Goal: Task Accomplishment & Management: Manage account settings

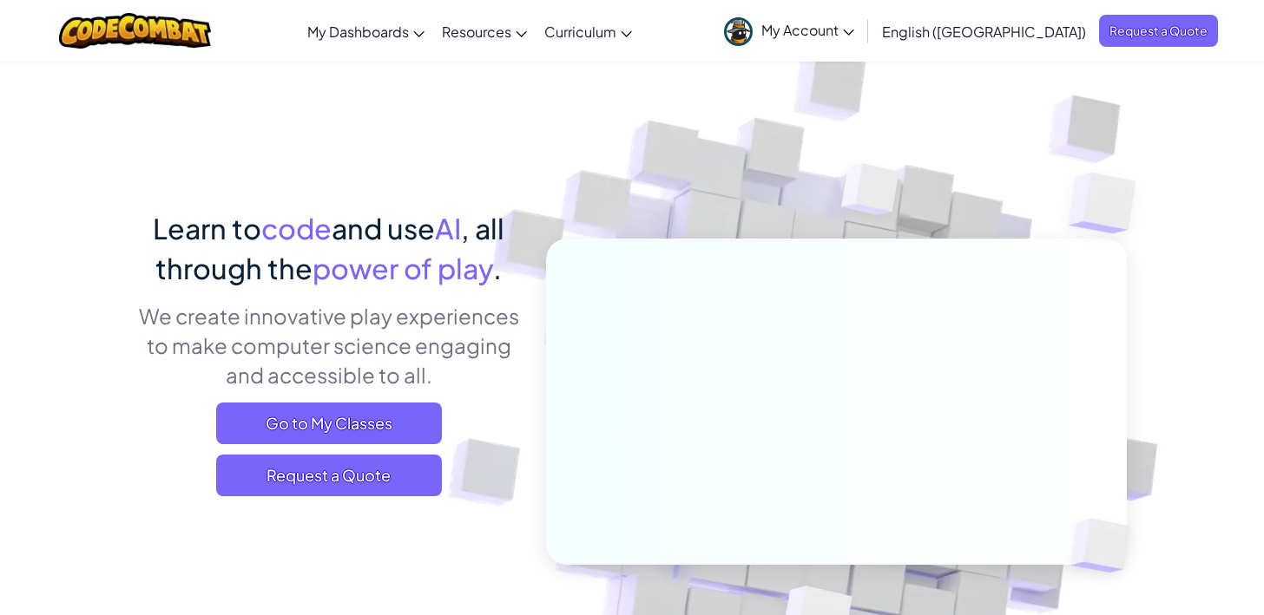
click at [863, 43] on link "My Account" at bounding box center [789, 30] width 148 height 55
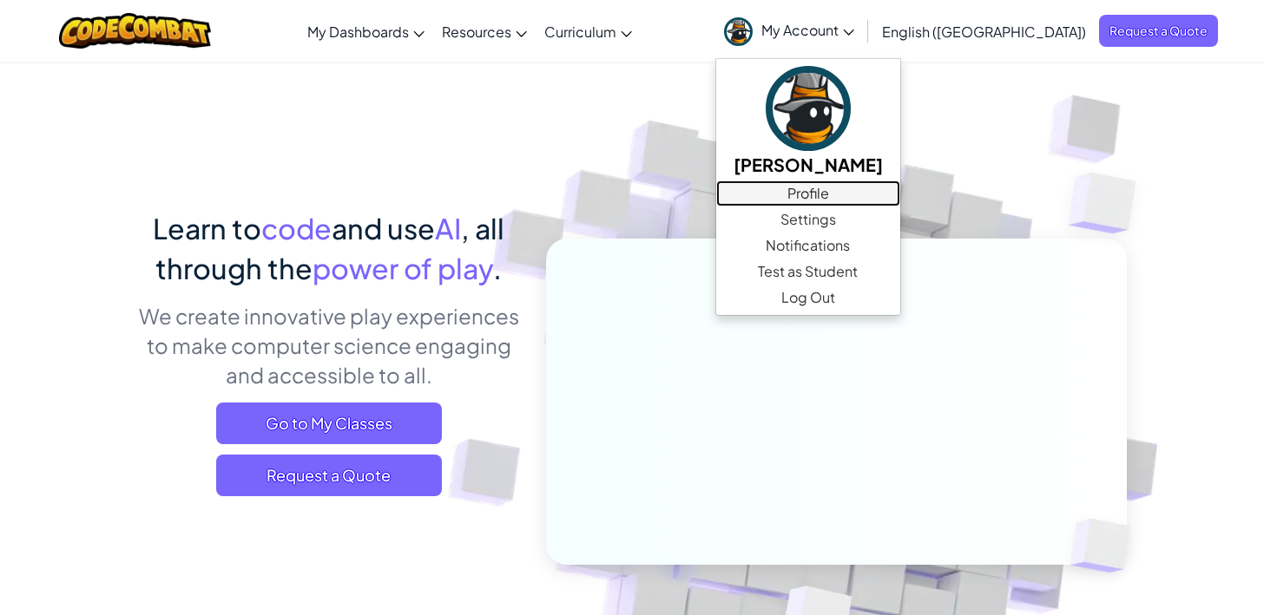
click at [900, 190] on link "Profile" at bounding box center [808, 194] width 184 height 26
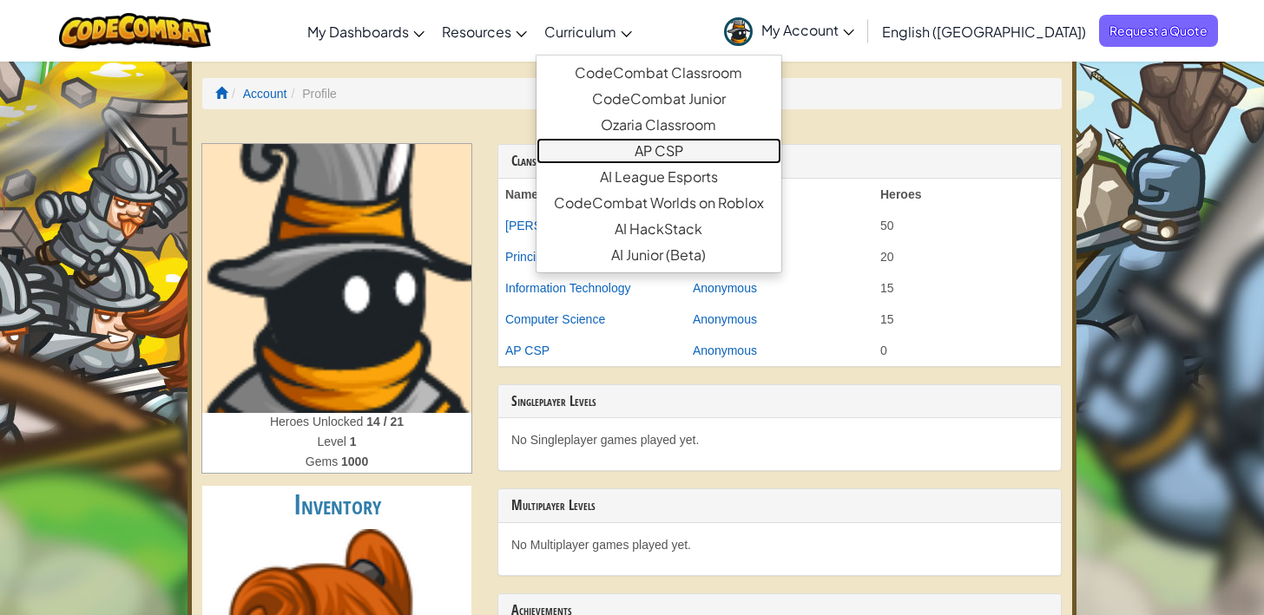
click at [712, 157] on link "AP CSP" at bounding box center [658, 151] width 245 height 26
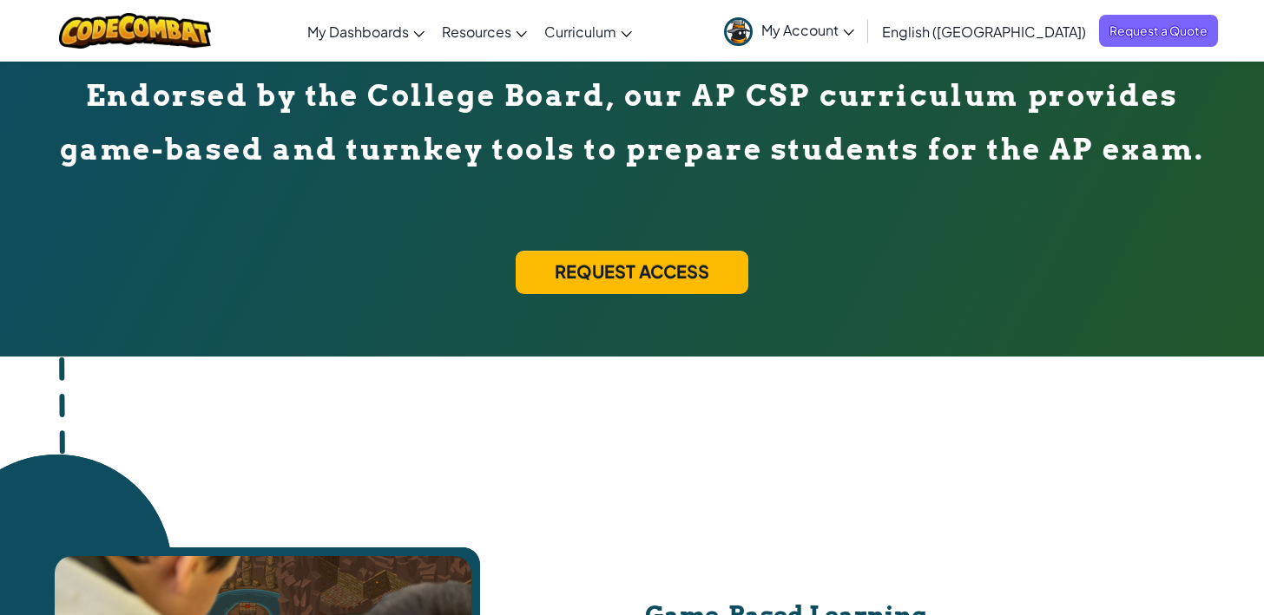
scroll to position [561, 0]
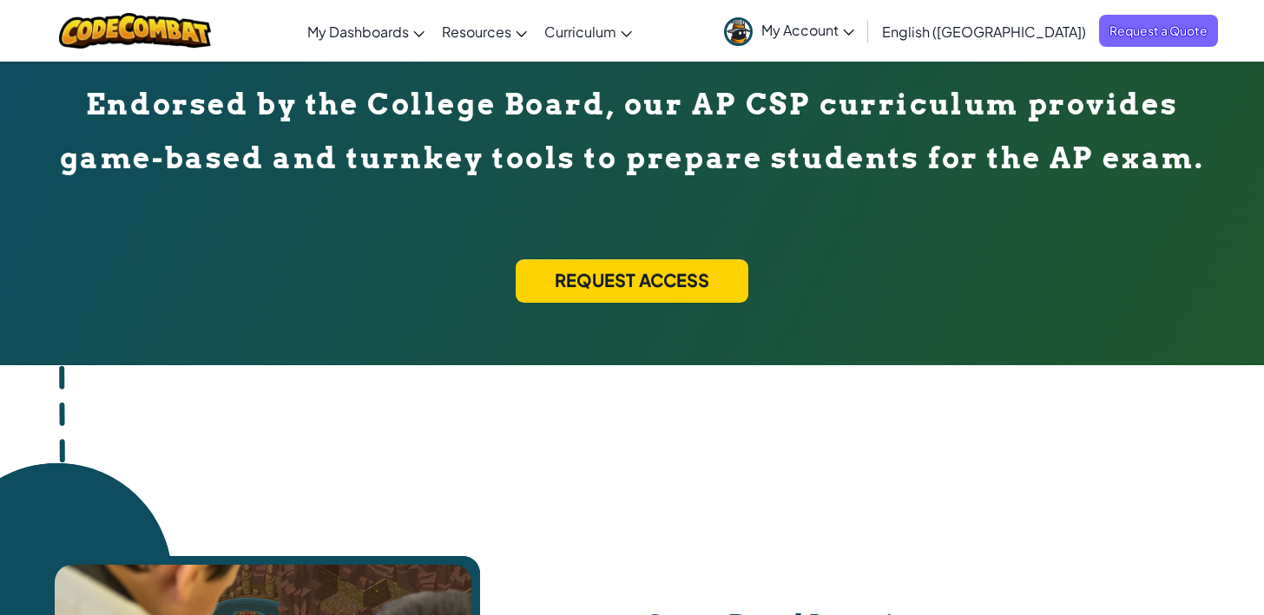
click at [660, 280] on div "Request Access" at bounding box center [631, 280] width 233 height 43
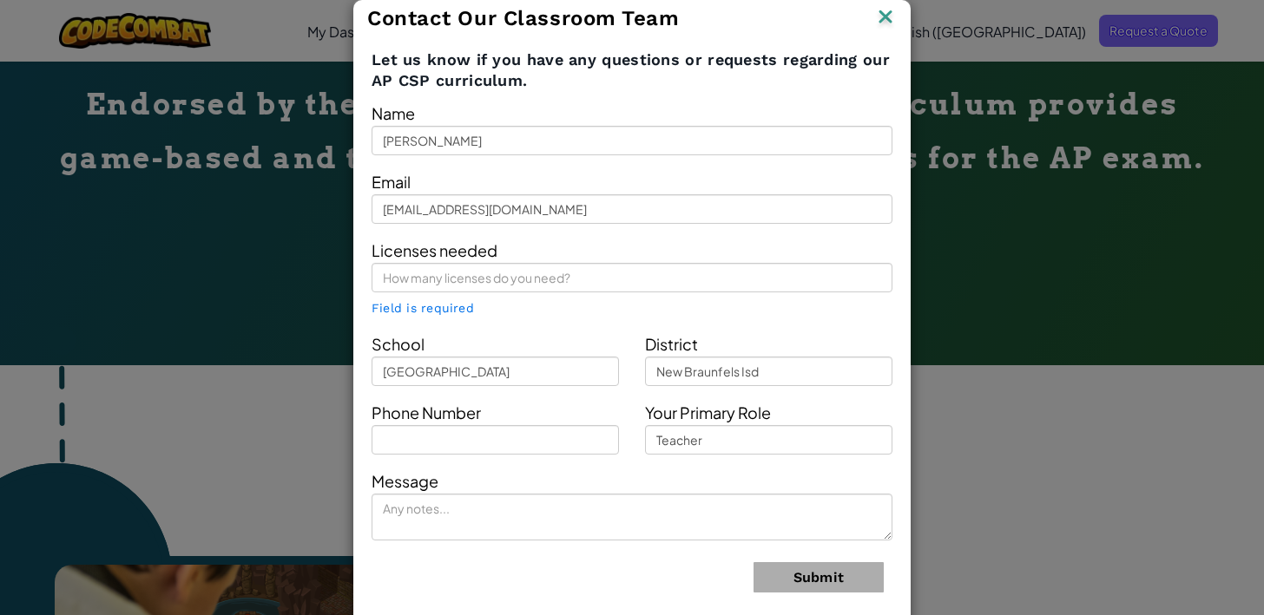
scroll to position [18, 0]
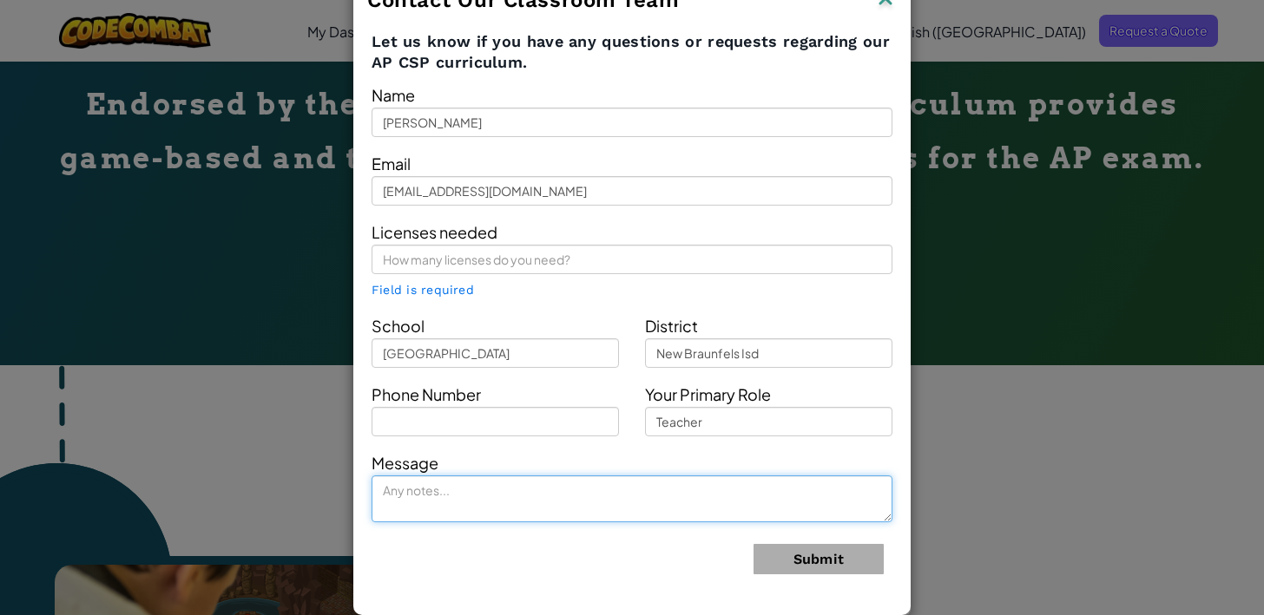
click at [805, 499] on textarea at bounding box center [631, 499] width 521 height 47
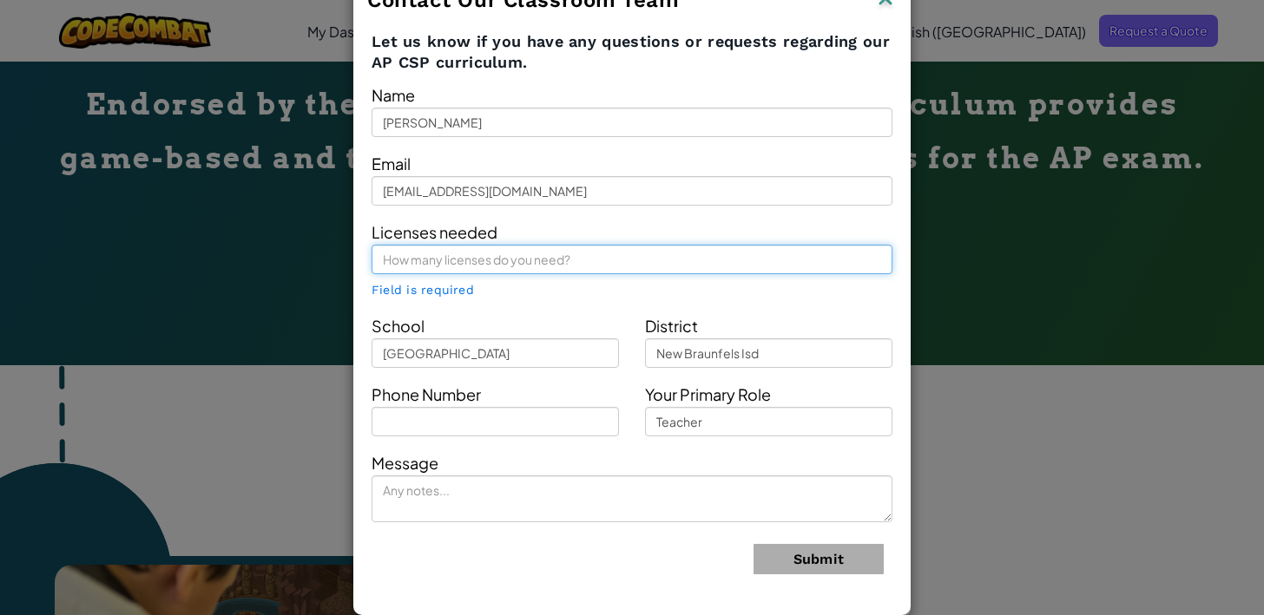
click at [524, 270] on input "text" at bounding box center [631, 260] width 521 height 30
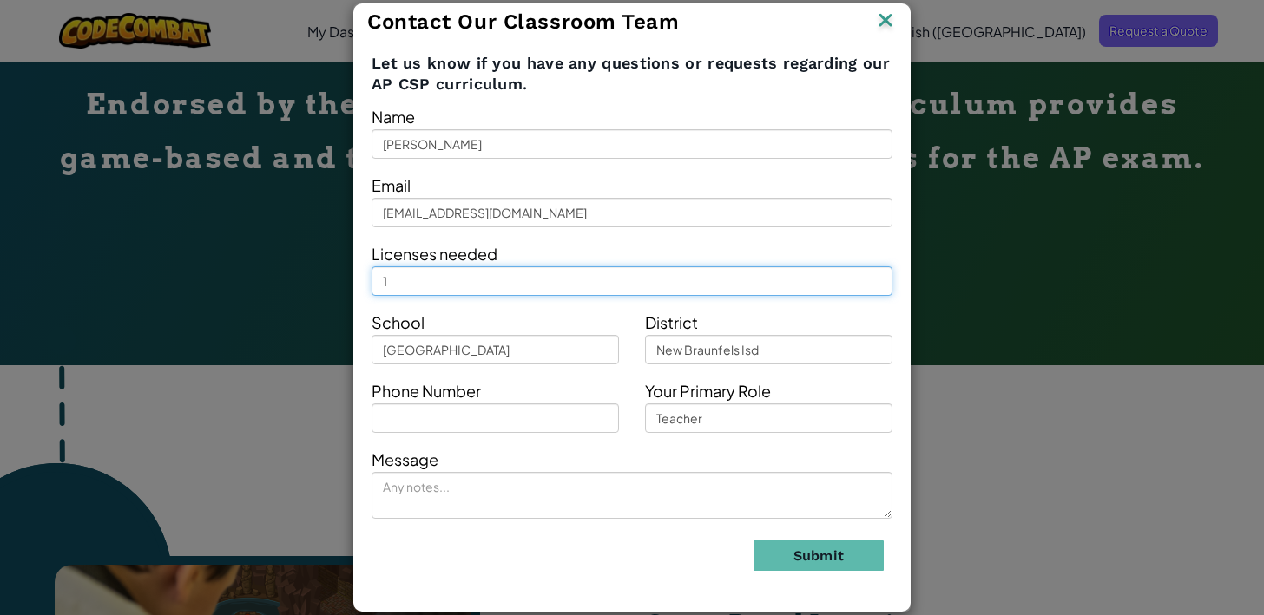
scroll to position [0, 0]
type input "16"
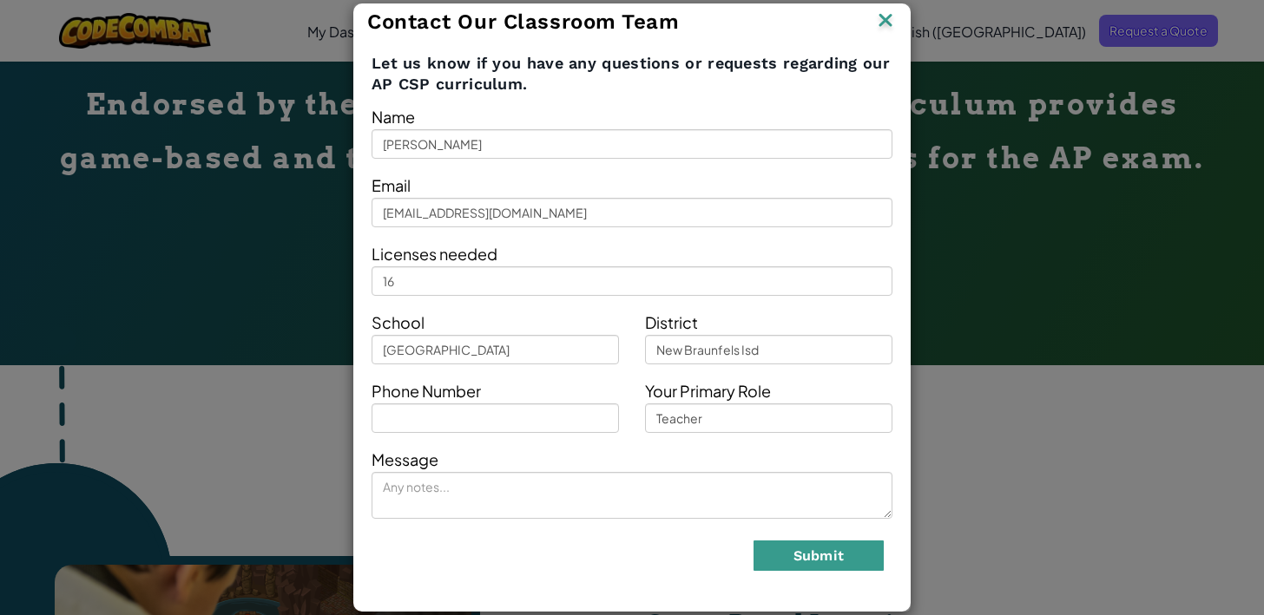
click at [867, 557] on button "Submit" at bounding box center [818, 556] width 130 height 30
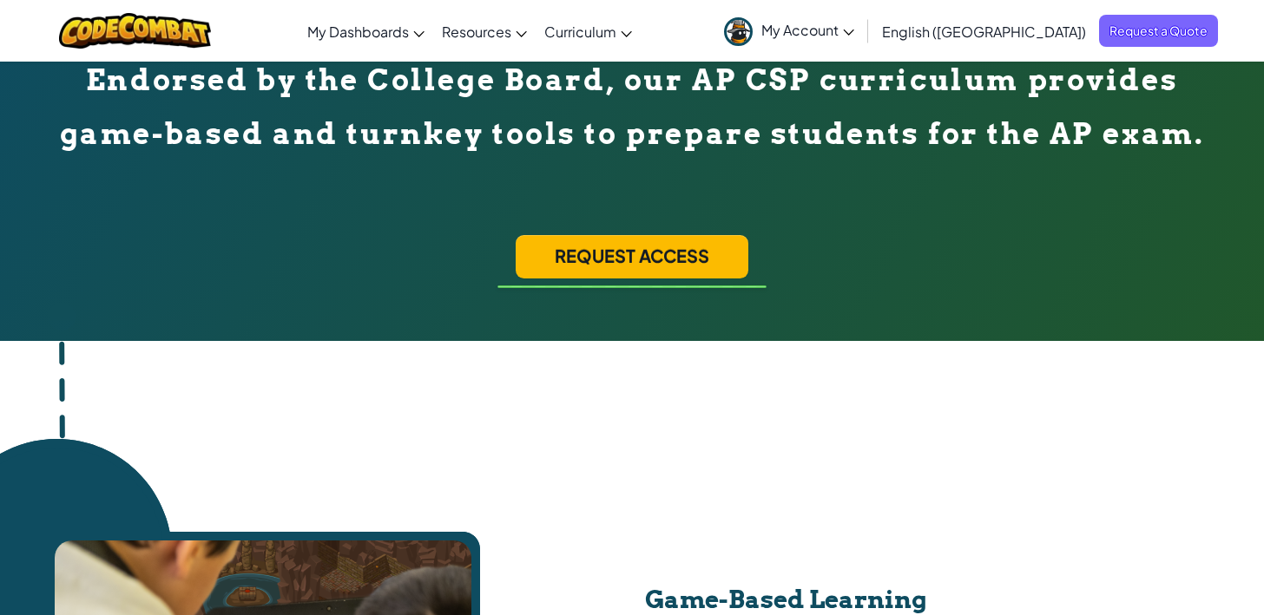
scroll to position [591, 0]
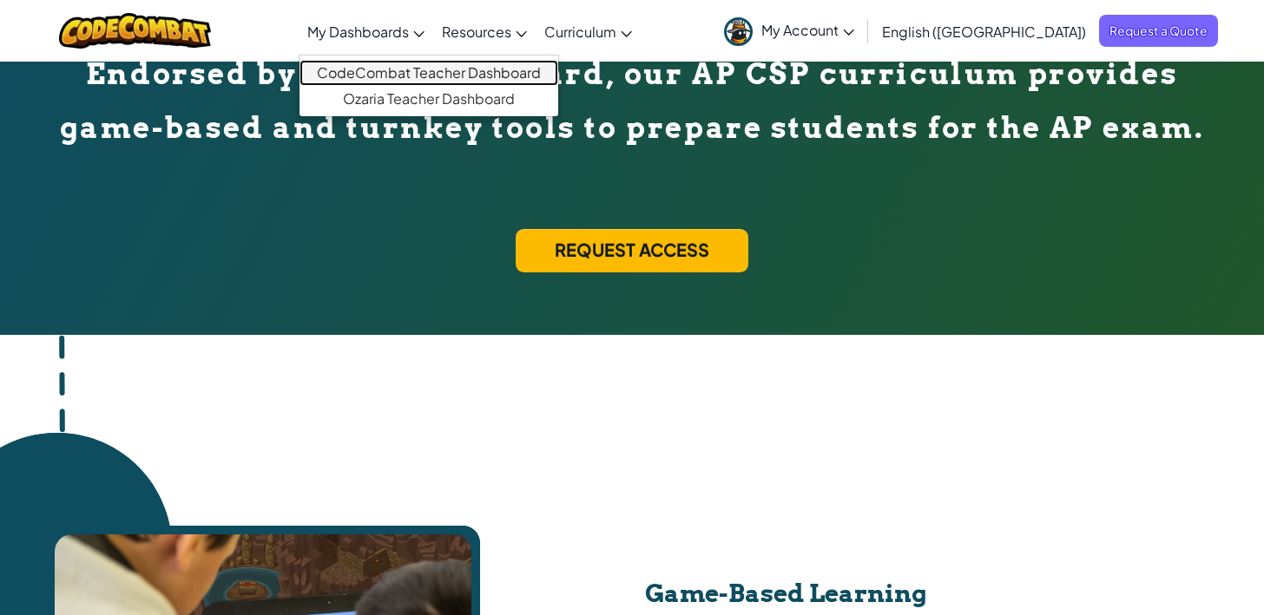
click at [456, 74] on link "CodeCombat Teacher Dashboard" at bounding box center [428, 73] width 259 height 26
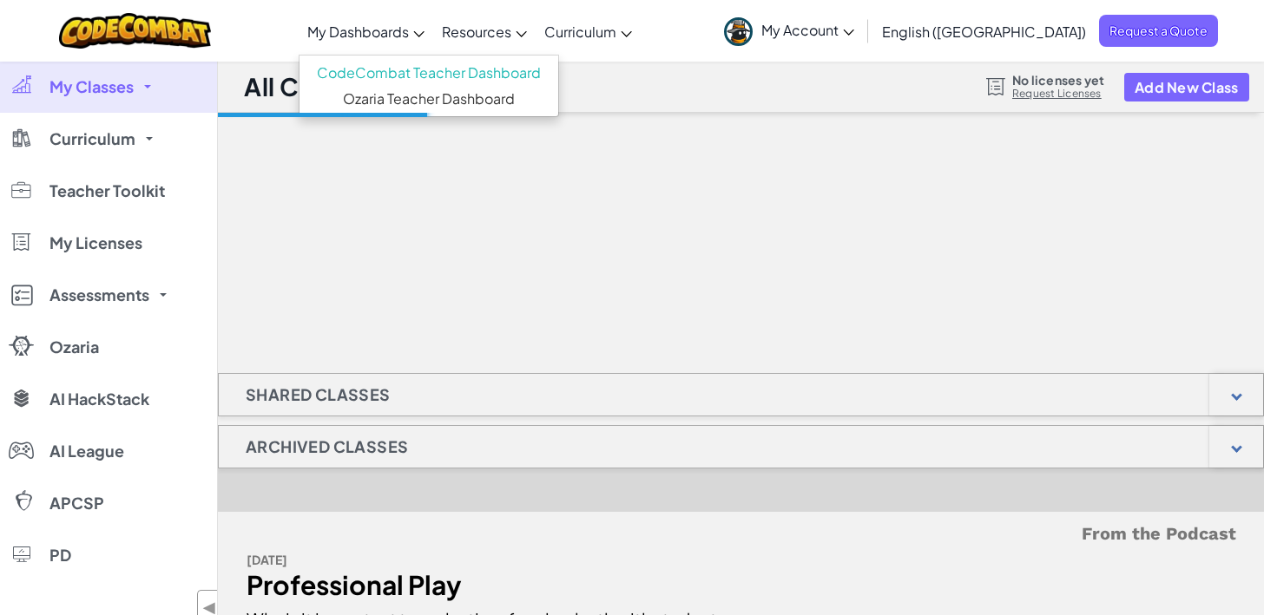
click at [409, 28] on span "My Dashboards" at bounding box center [358, 32] width 102 height 18
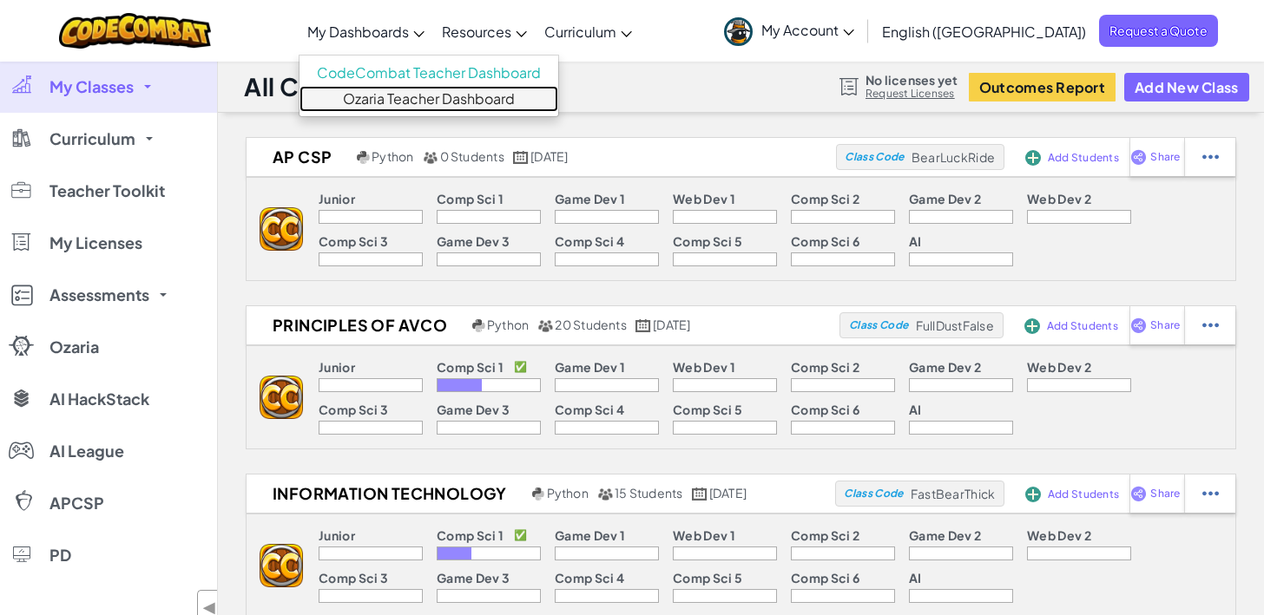
click at [474, 104] on link "Ozaria Teacher Dashboard" at bounding box center [428, 99] width 259 height 26
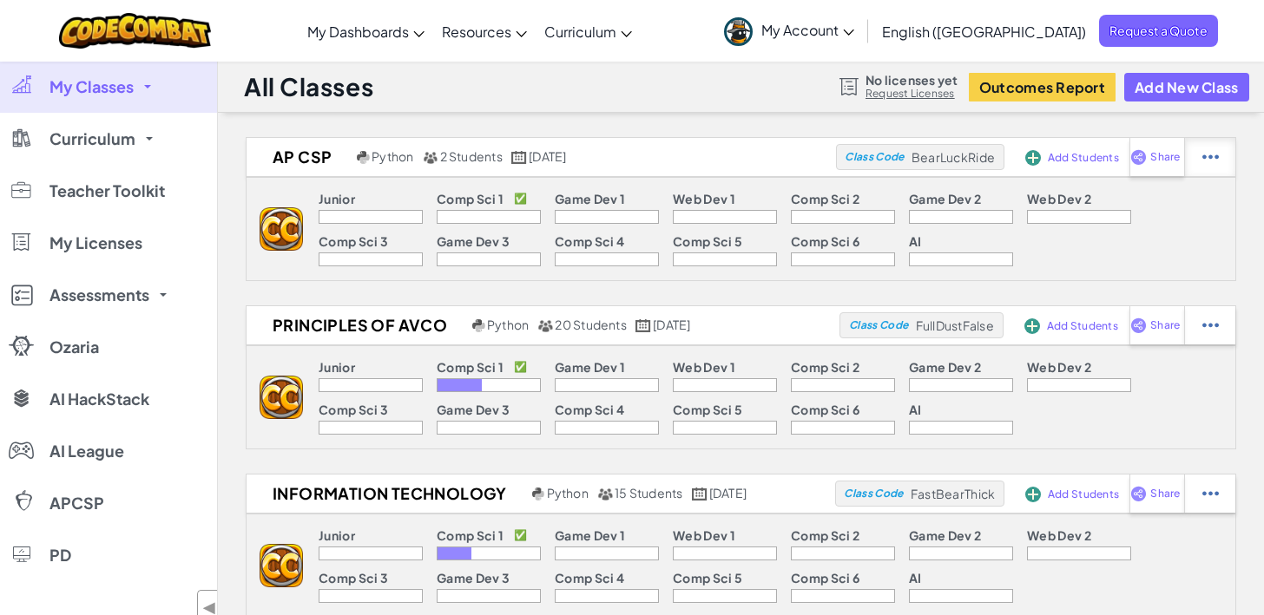
click at [1209, 159] on img at bounding box center [1210, 157] width 16 height 16
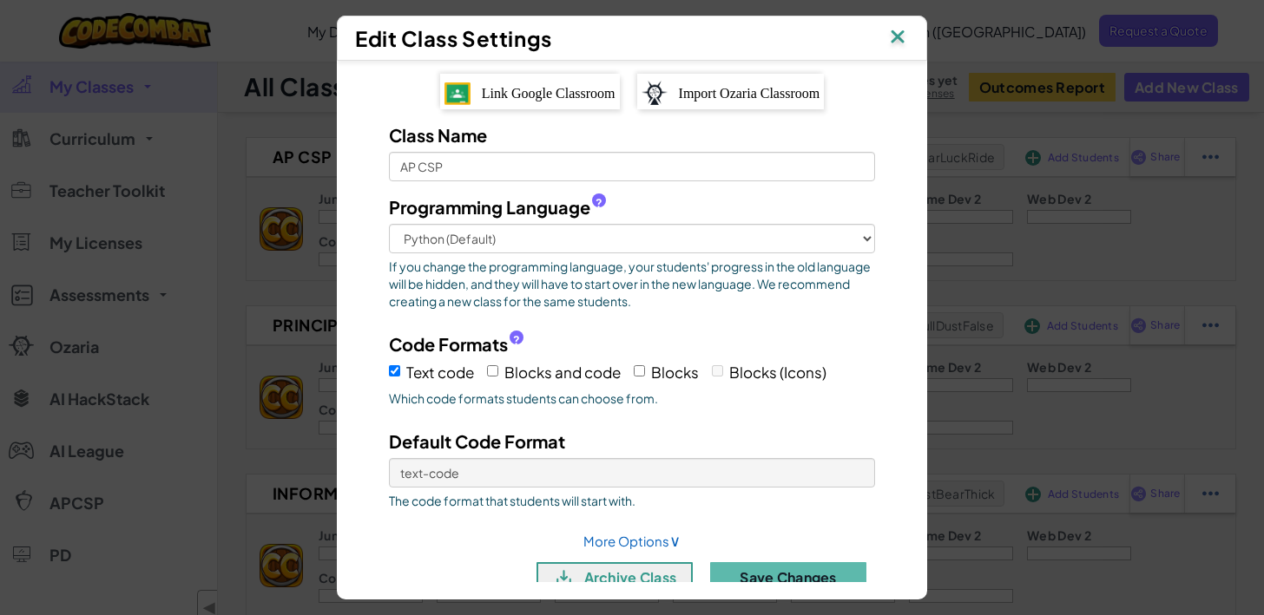
click at [895, 41] on img at bounding box center [897, 38] width 23 height 26
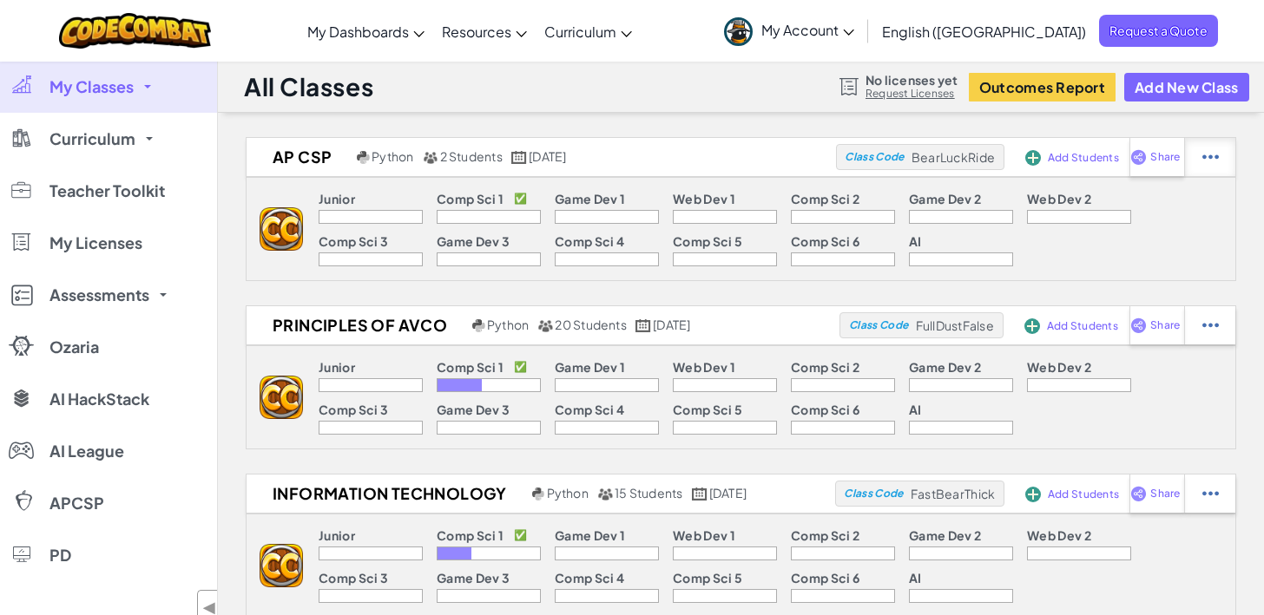
click at [1207, 154] on img at bounding box center [1210, 157] width 16 height 16
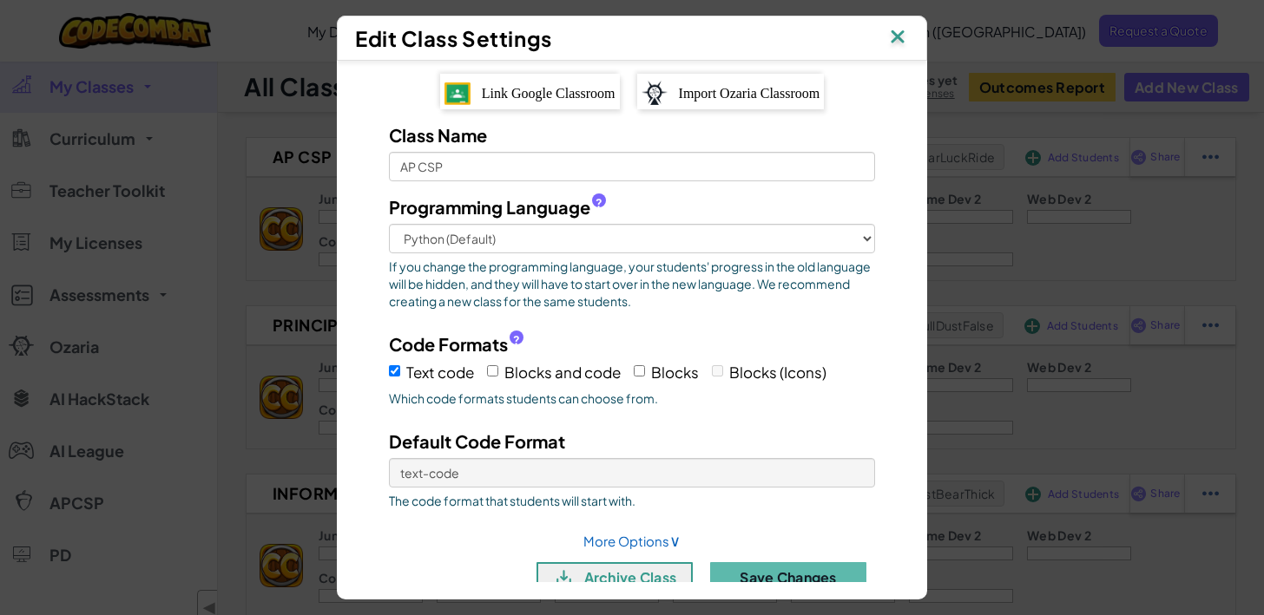
click at [896, 41] on img at bounding box center [897, 38] width 23 height 26
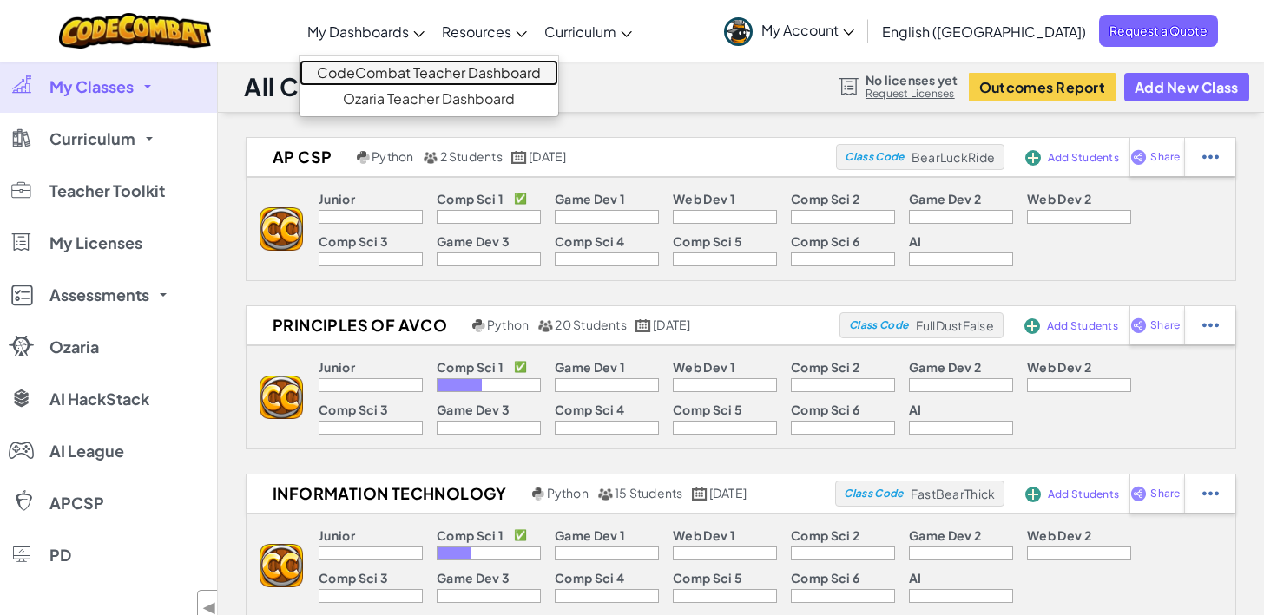
click at [428, 72] on link "CodeCombat Teacher Dashboard" at bounding box center [428, 73] width 259 height 26
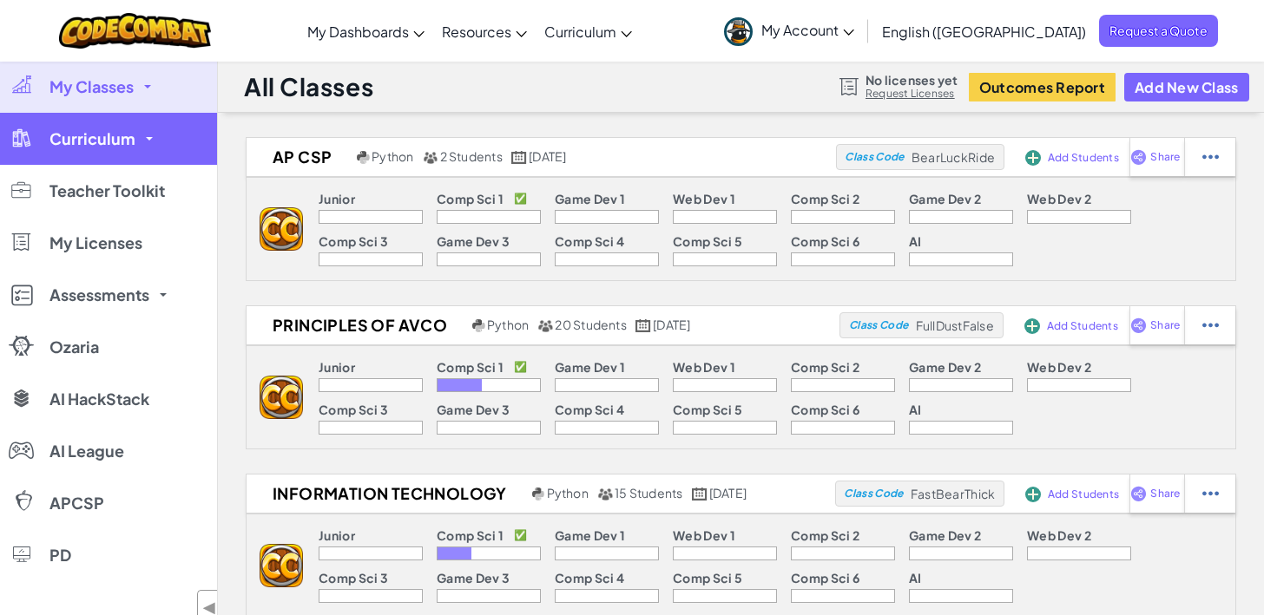
click at [158, 135] on link "Curriculum" at bounding box center [108, 139] width 217 height 52
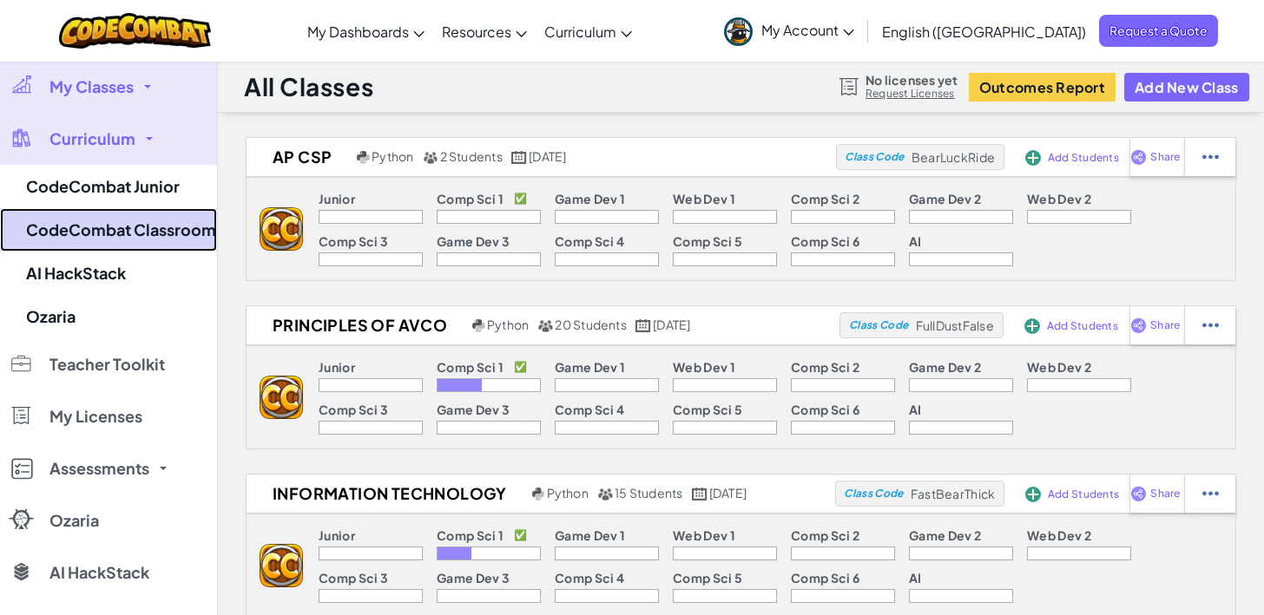
click at [154, 229] on link "CodeCombat Classroom" at bounding box center [108, 229] width 217 height 43
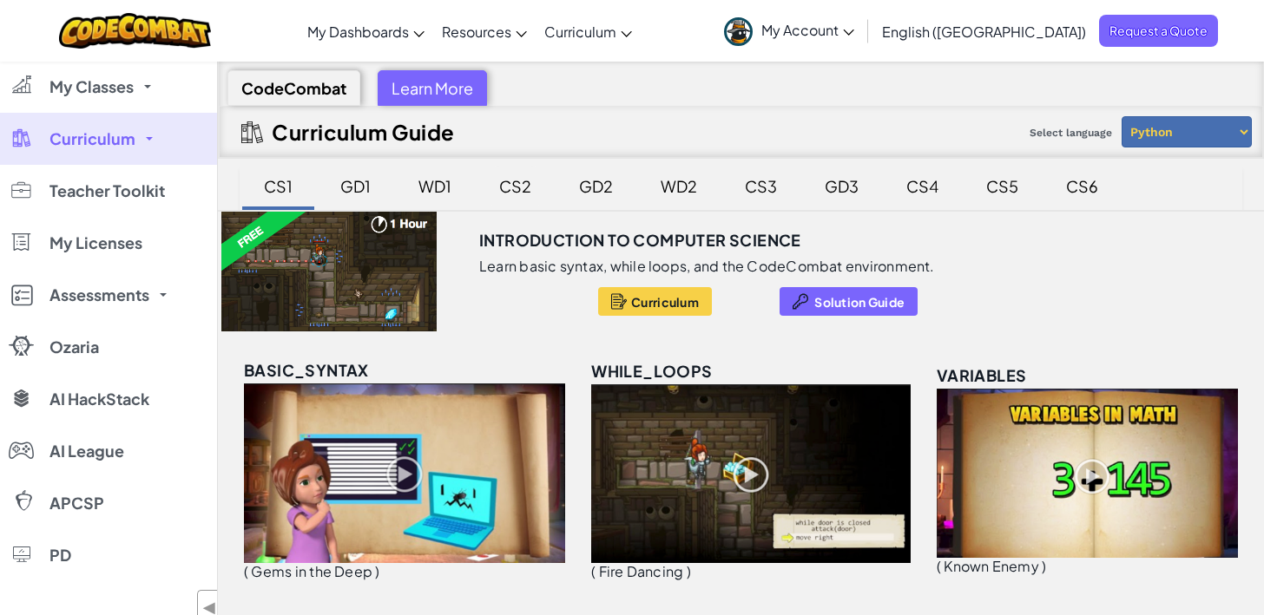
click at [521, 192] on div "CS2" at bounding box center [515, 186] width 67 height 41
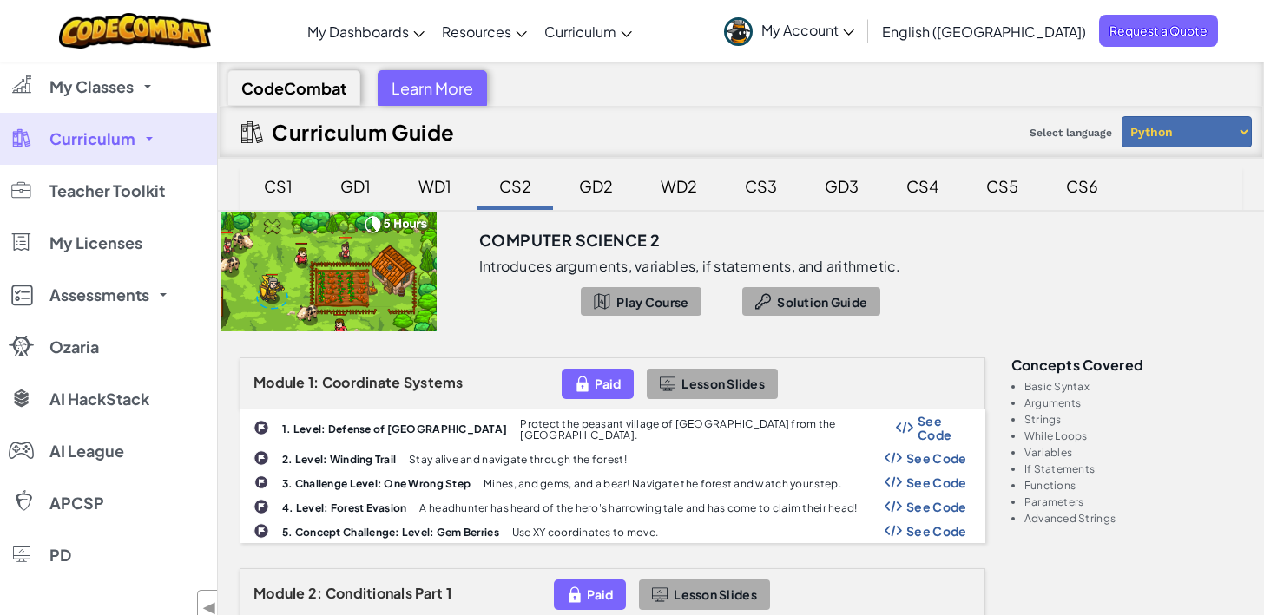
click at [344, 186] on div "GD1" at bounding box center [355, 186] width 65 height 41
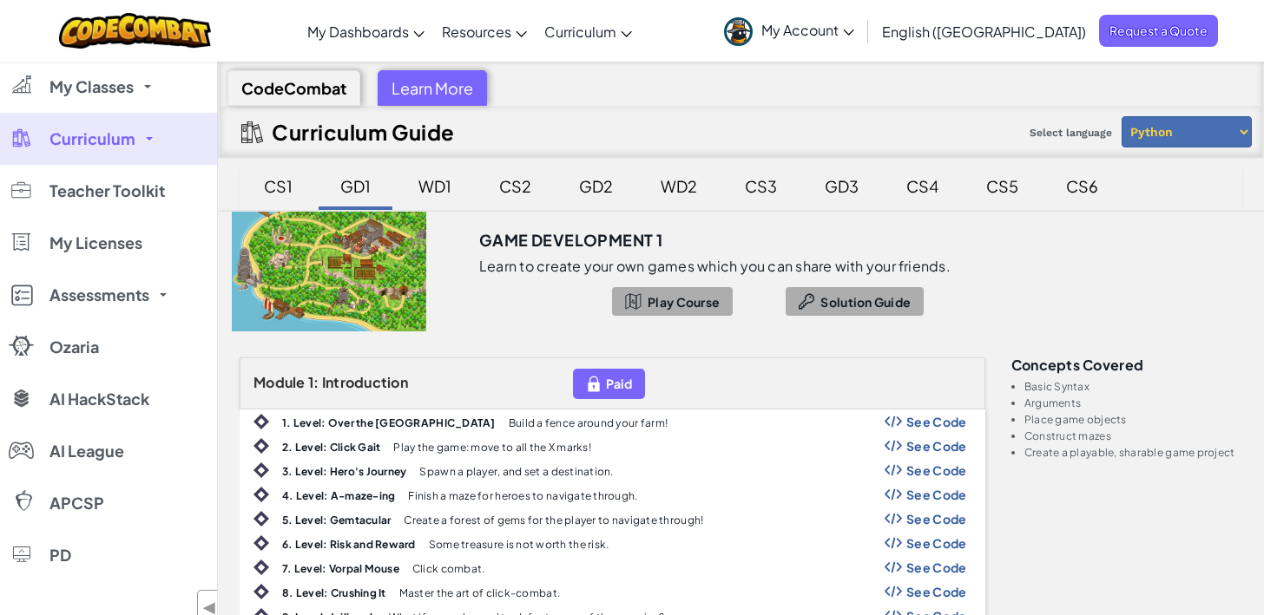
click at [282, 181] on div "CS1" at bounding box center [277, 186] width 63 height 41
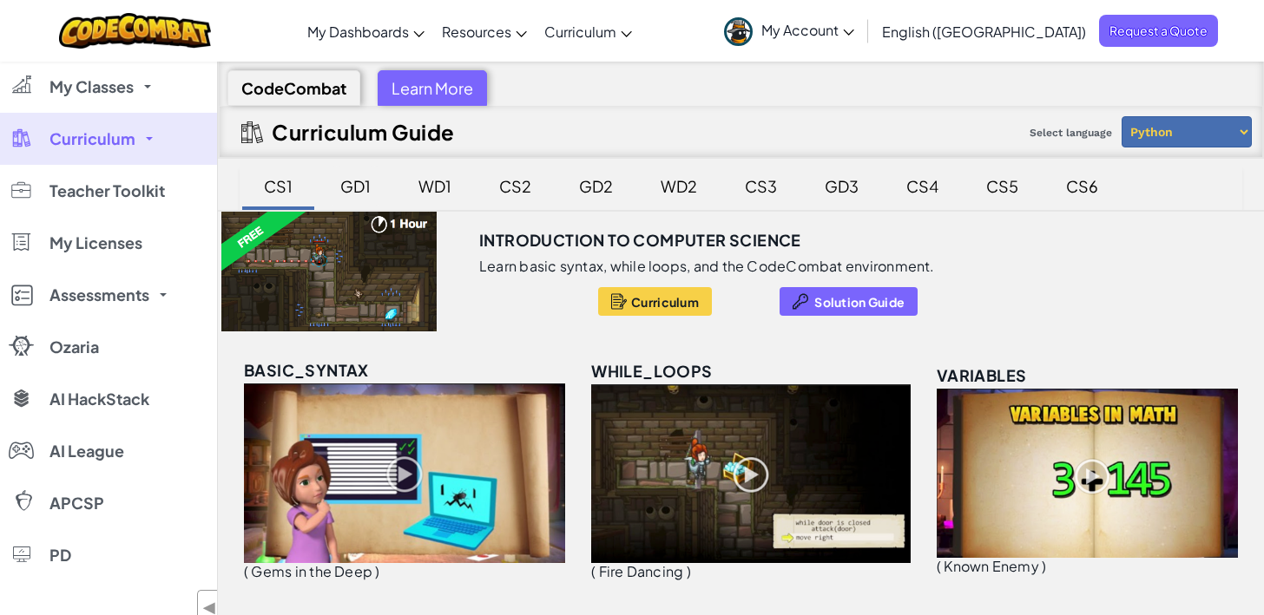
click at [362, 180] on div "GD1" at bounding box center [355, 186] width 65 height 41
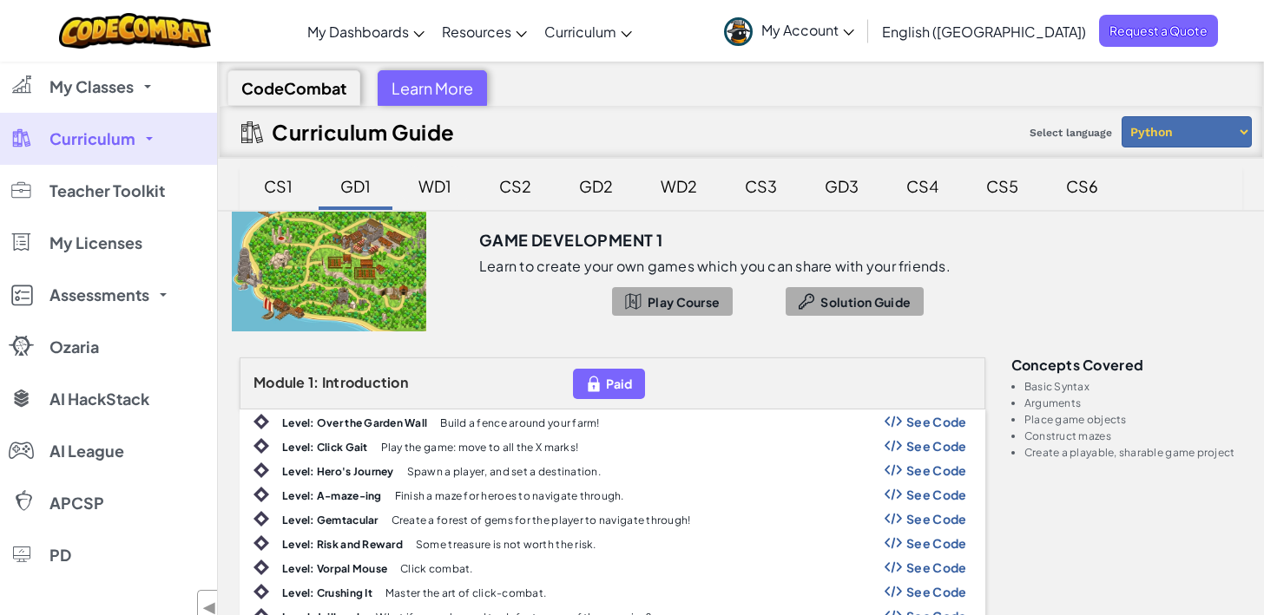
click at [423, 181] on div "WD1" at bounding box center [435, 186] width 68 height 41
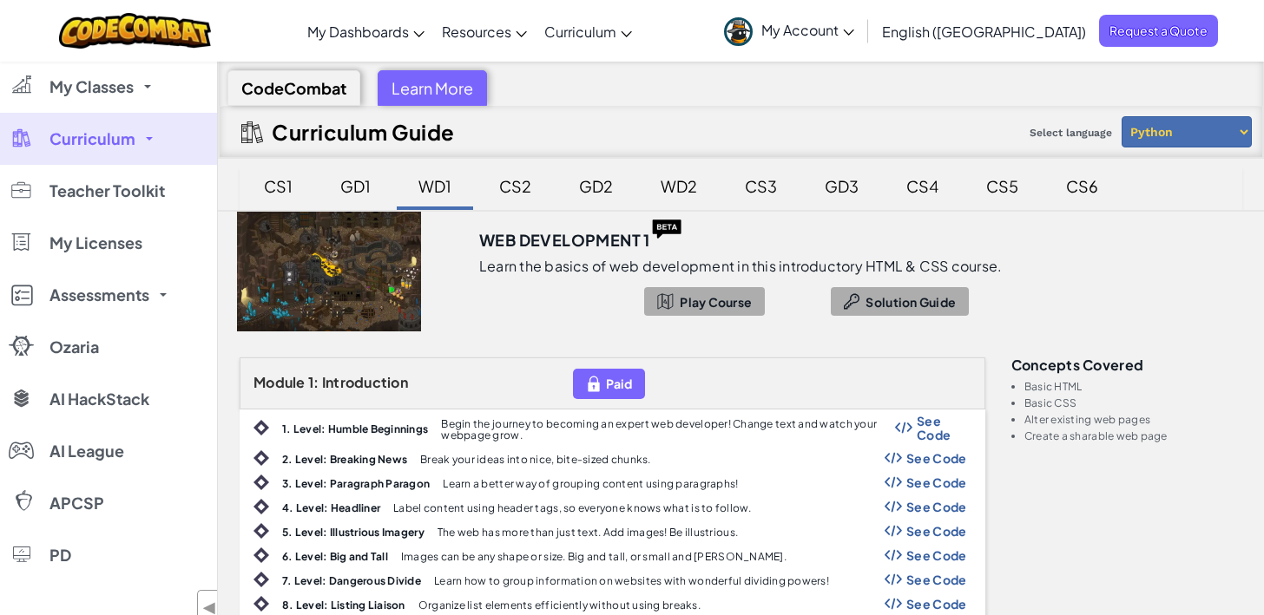
click at [498, 181] on div "CS2" at bounding box center [515, 186] width 67 height 41
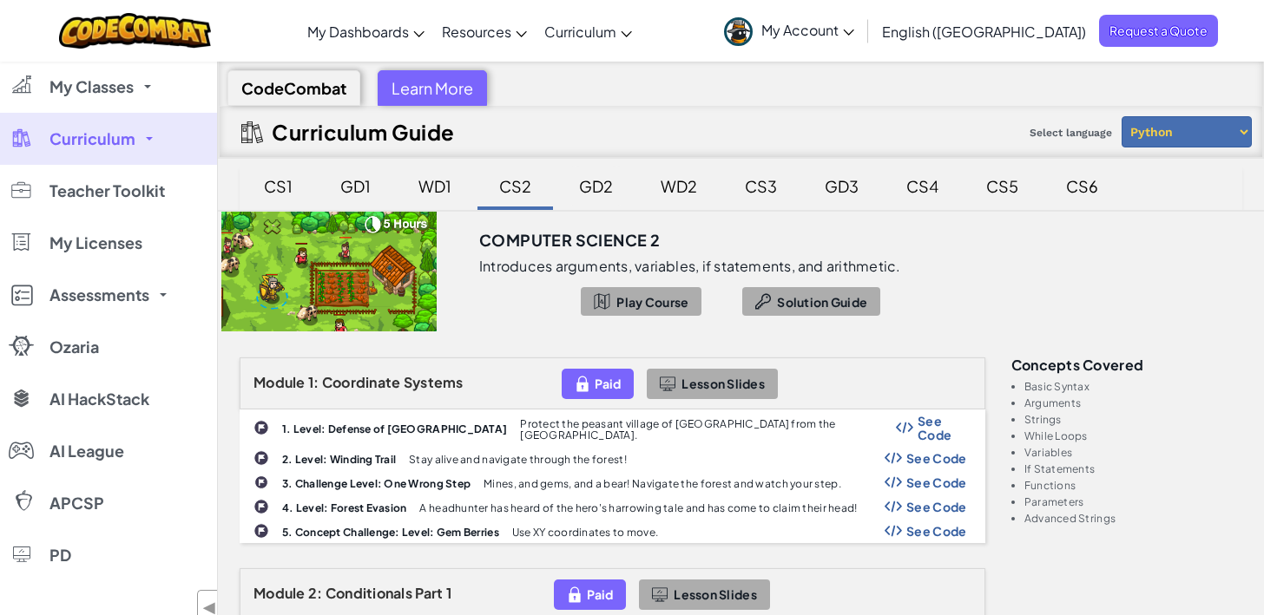
click at [592, 190] on div "GD2" at bounding box center [595, 186] width 69 height 41
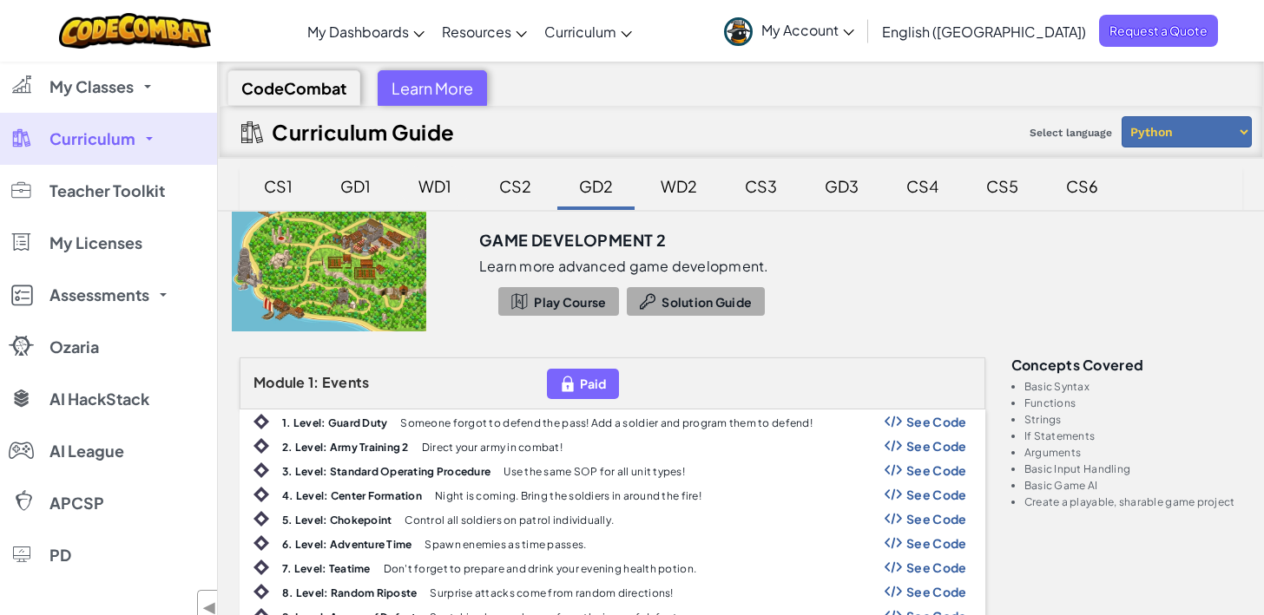
click at [444, 189] on div "WD1" at bounding box center [435, 186] width 68 height 41
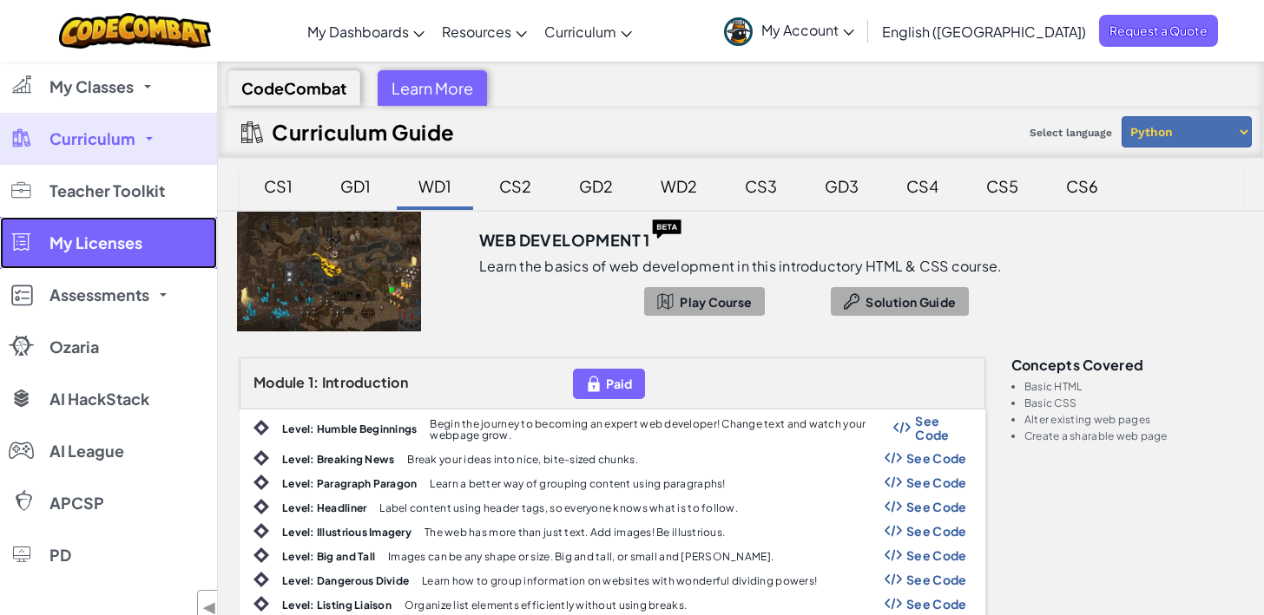
click at [113, 240] on span "My Licenses" at bounding box center [95, 243] width 93 height 16
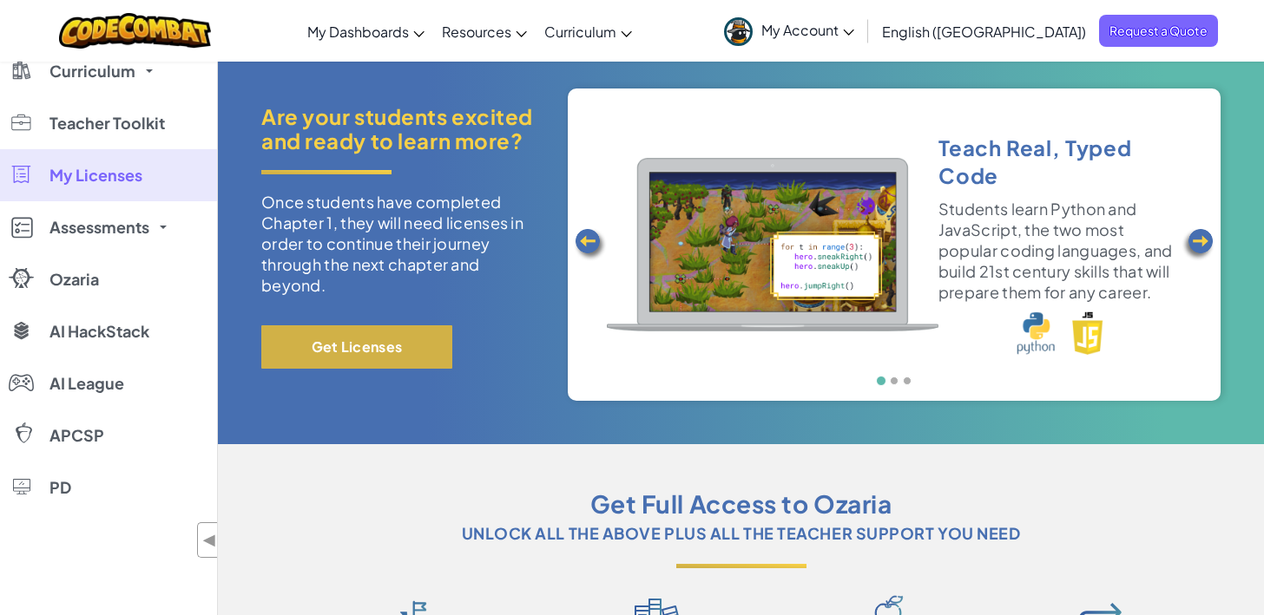
scroll to position [183, 0]
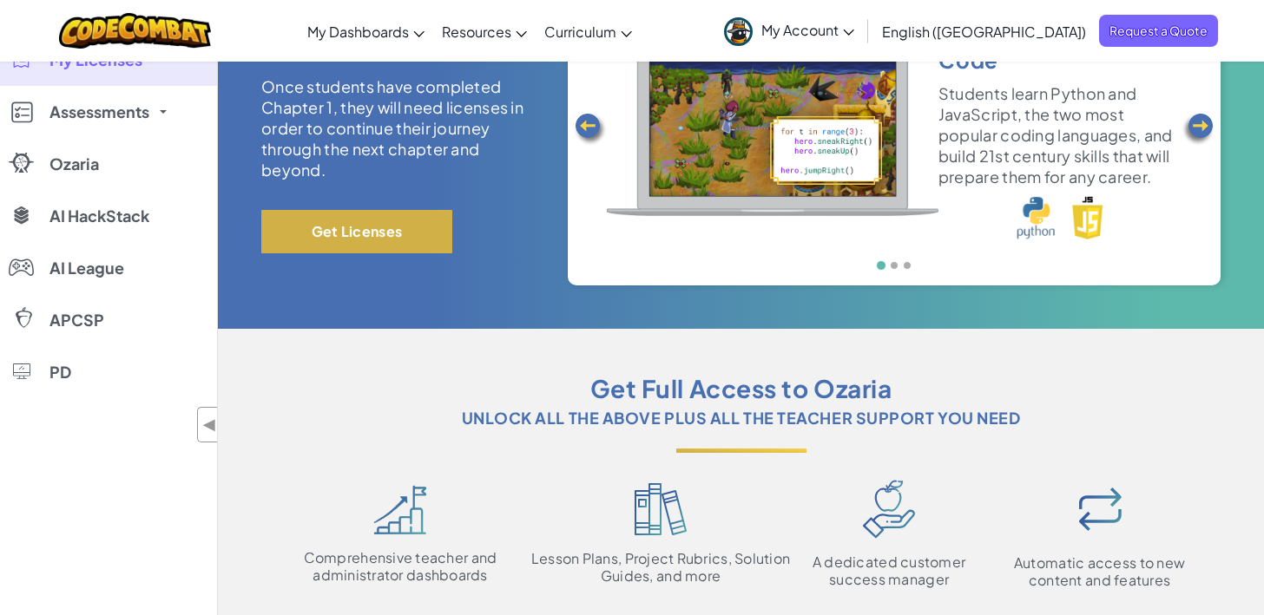
click at [396, 237] on button "Get Licenses" at bounding box center [356, 231] width 191 height 43
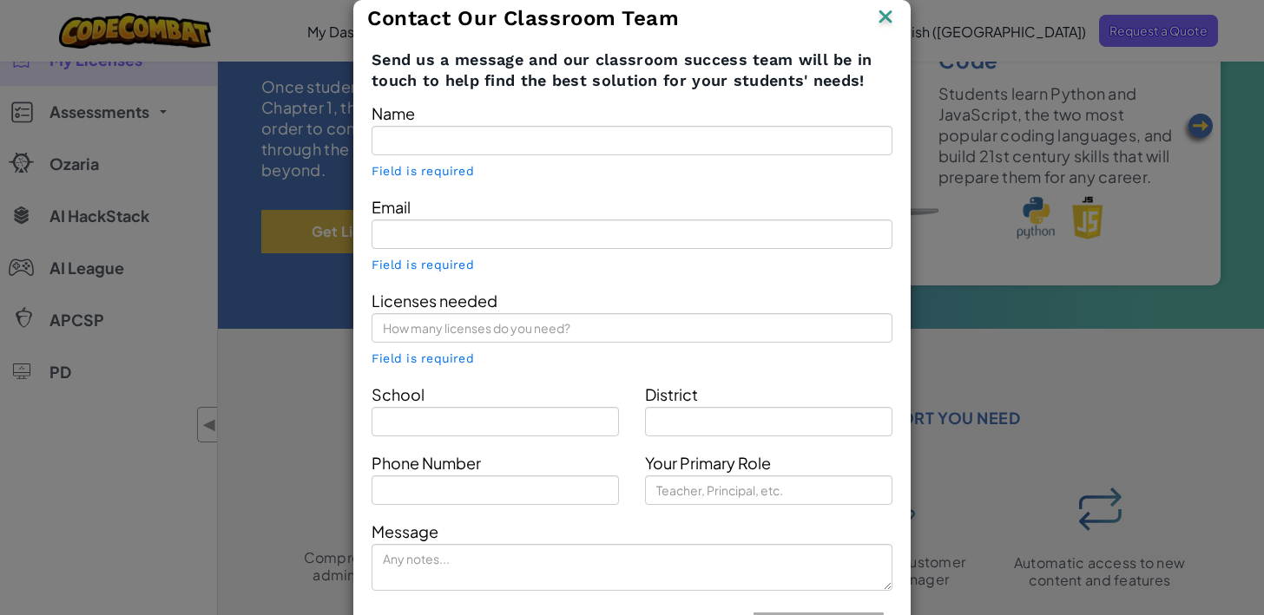
type input "[PERSON_NAME]"
type input "omarmelendez@nbisd.org"
type input "Long Creek High School"
type input "New Braunfels Isd"
type input "Teacher"
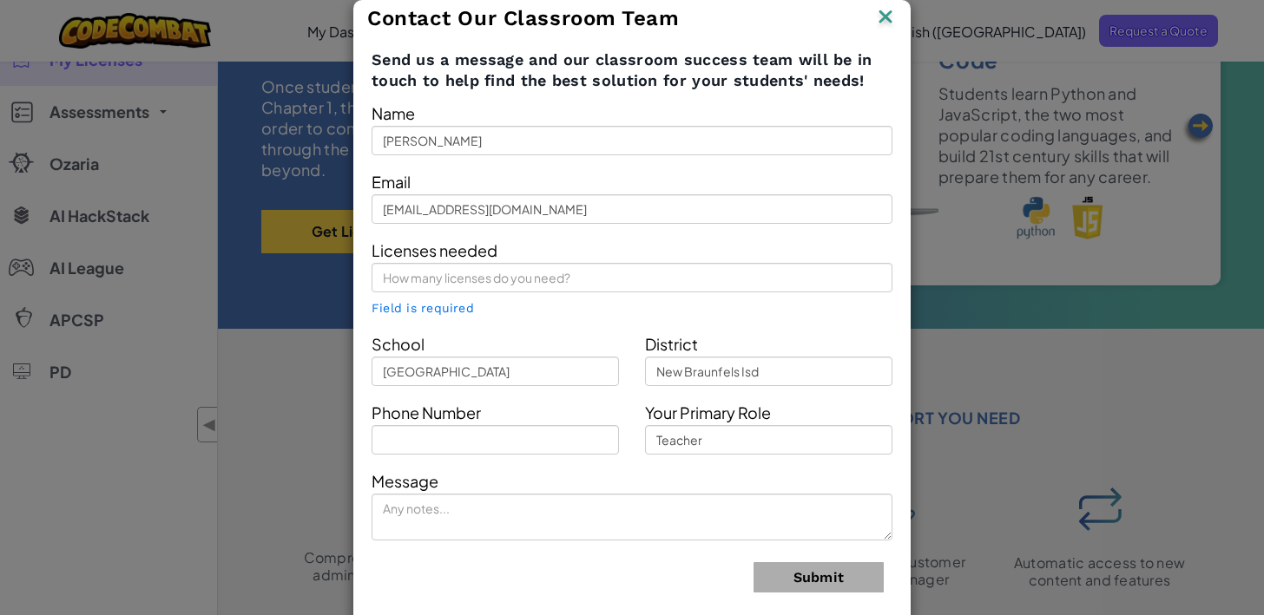
click at [886, 27] on img at bounding box center [885, 18] width 23 height 26
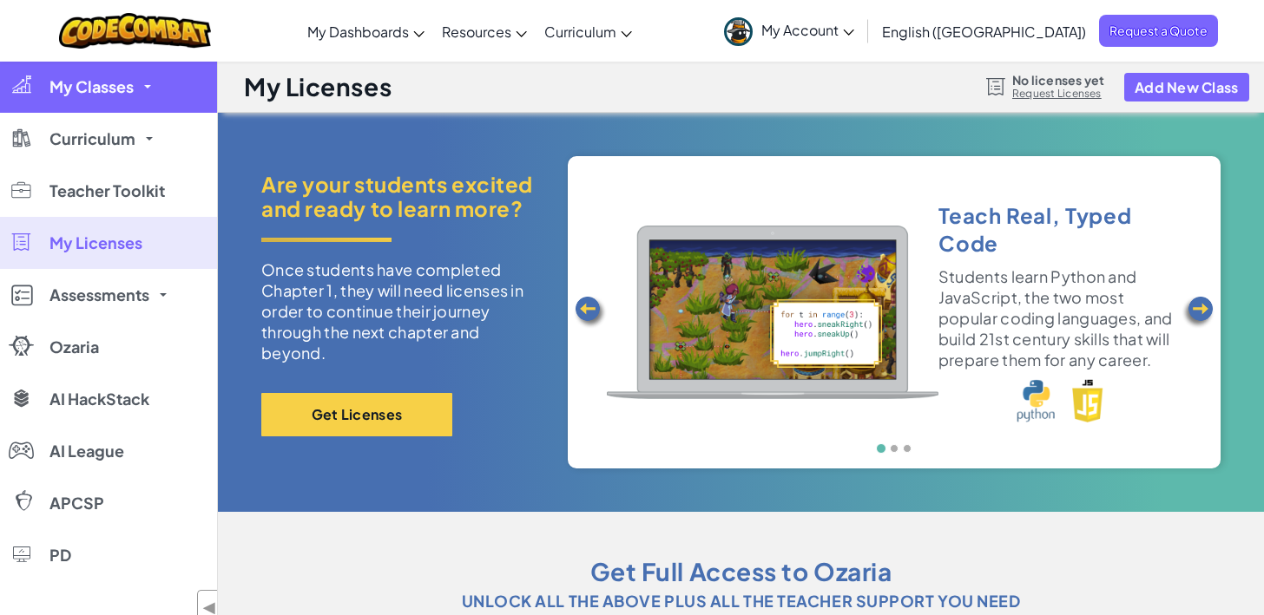
click at [139, 90] on link "My Classes" at bounding box center [108, 87] width 217 height 52
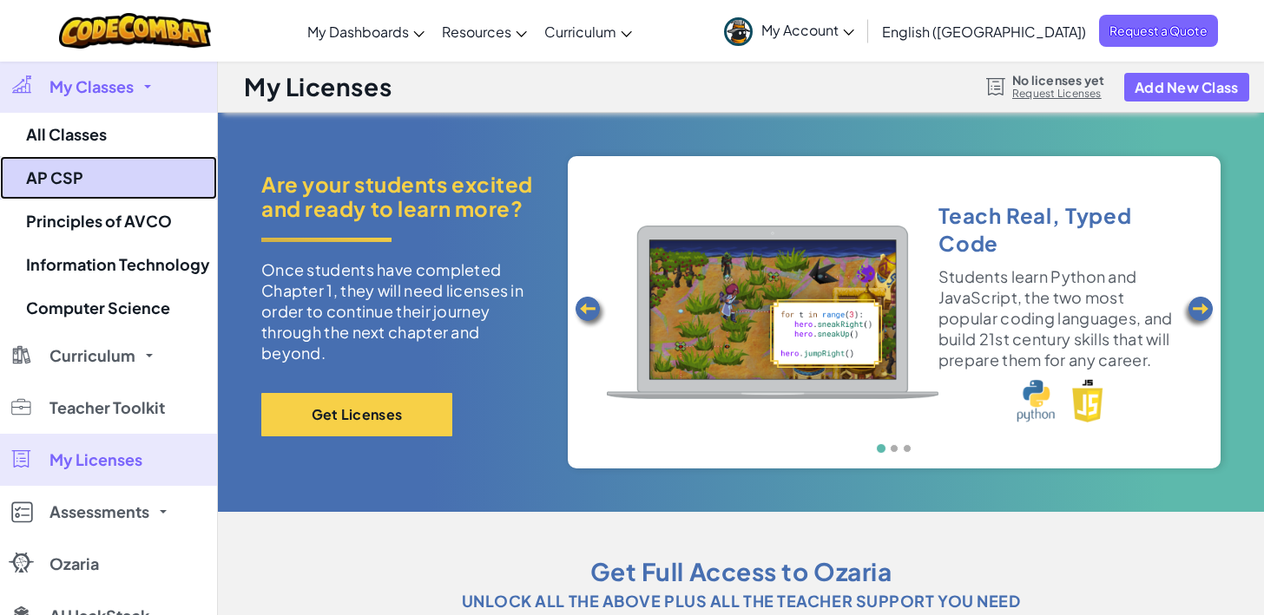
click at [94, 187] on link "AP CSP" at bounding box center [108, 177] width 217 height 43
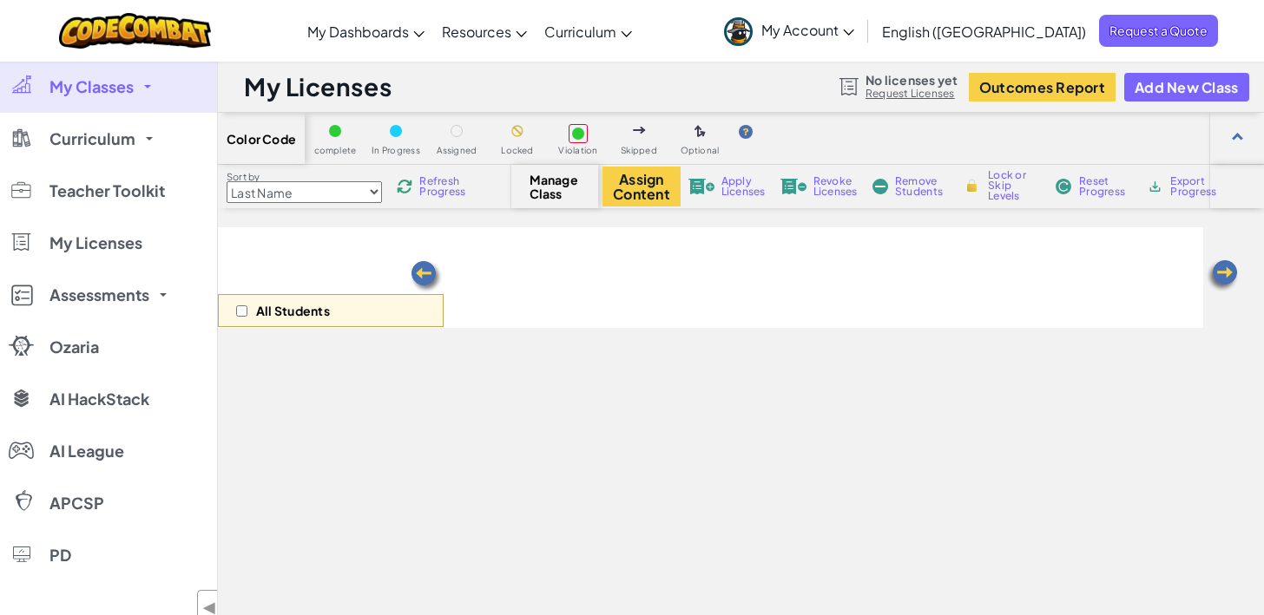
select select "560f1a9f22961295f9427742"
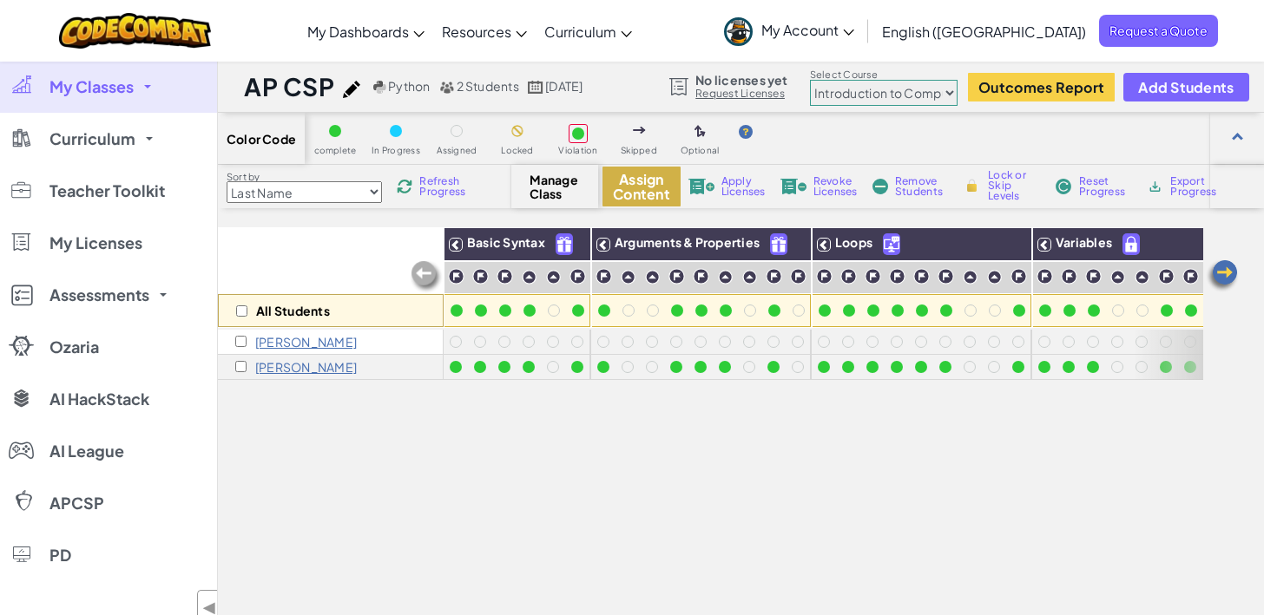
click at [639, 173] on button "Assign Content" at bounding box center [641, 187] width 78 height 40
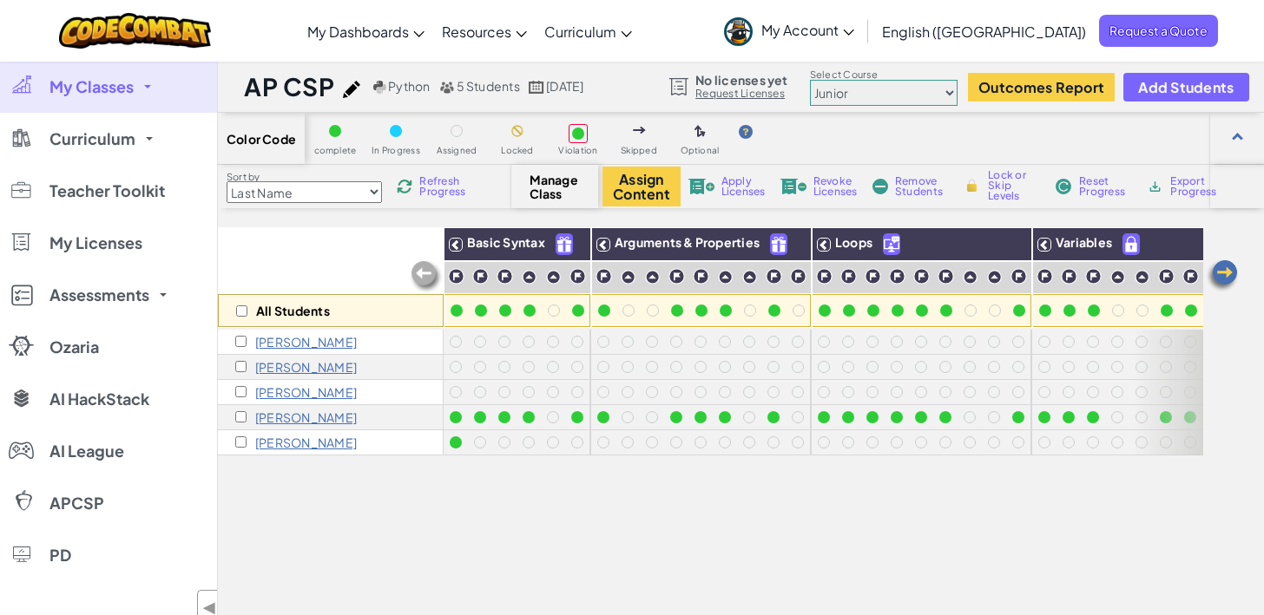
click at [889, 89] on select "Junior Introduction to Computer Science Game Development 1 Web Development 1 Co…" at bounding box center [884, 93] width 148 height 26
select select "5632661322961295f9428638"
click at [811, 80] on select "Junior Introduction to Computer Science Game Development 1 Web Development 1 Co…" at bounding box center [884, 93] width 148 height 26
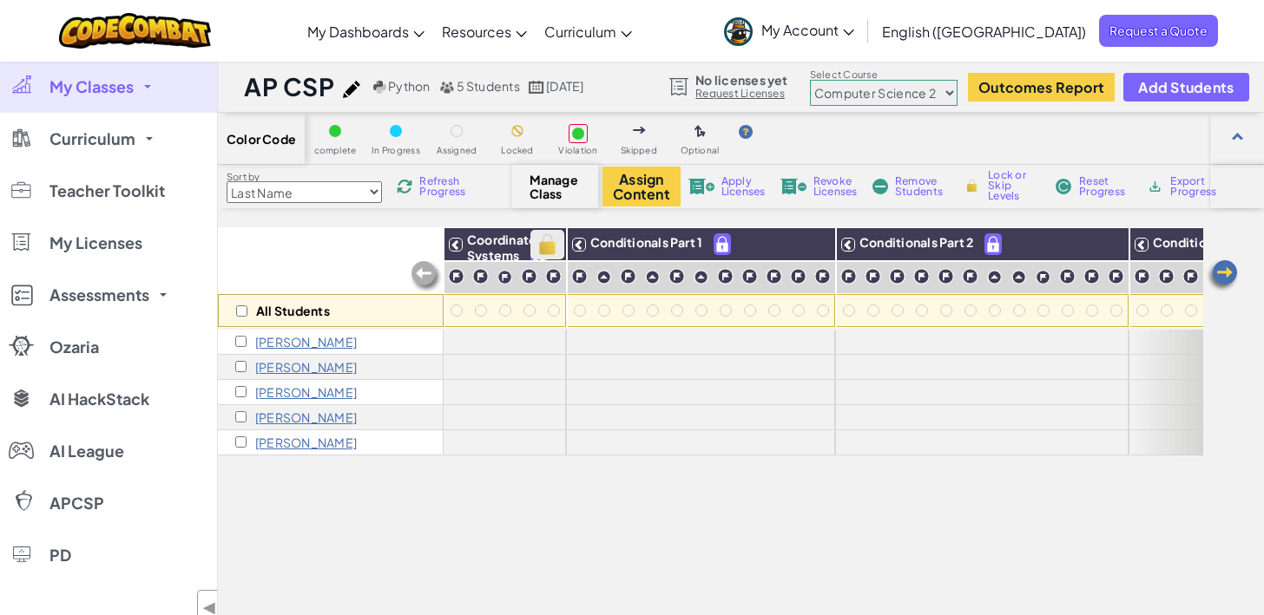
click at [537, 252] on img at bounding box center [547, 245] width 30 height 26
checkbox input "true"
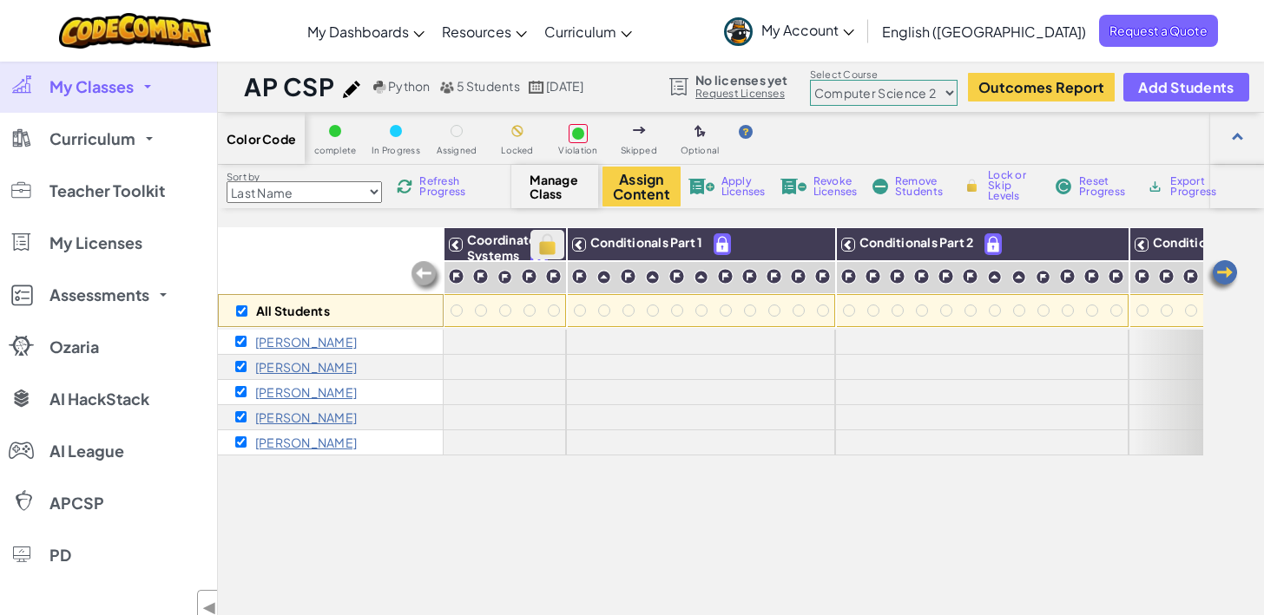
checkbox input "true"
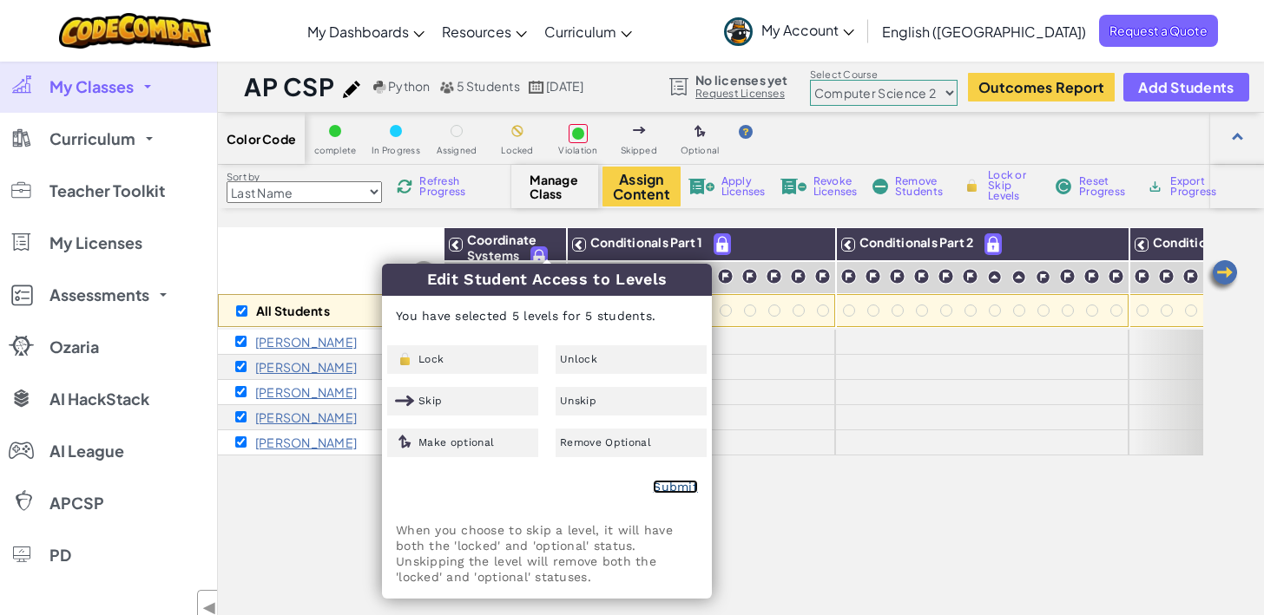
click at [681, 494] on link "Submit" at bounding box center [675, 487] width 45 height 14
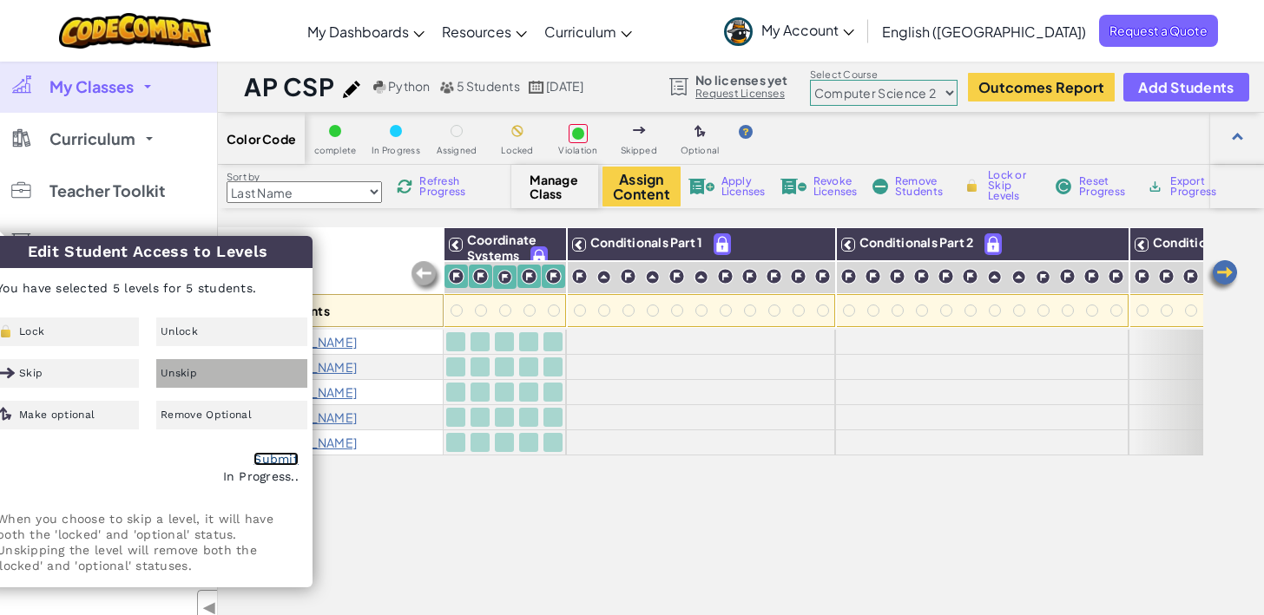
checkbox input "false"
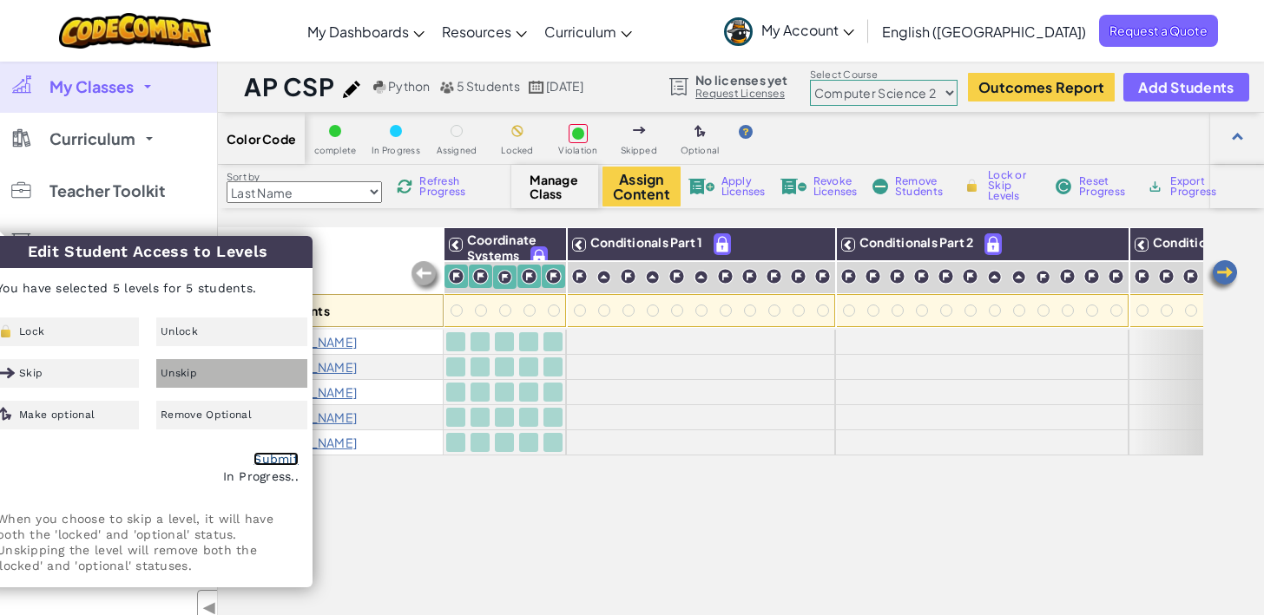
checkbox input "false"
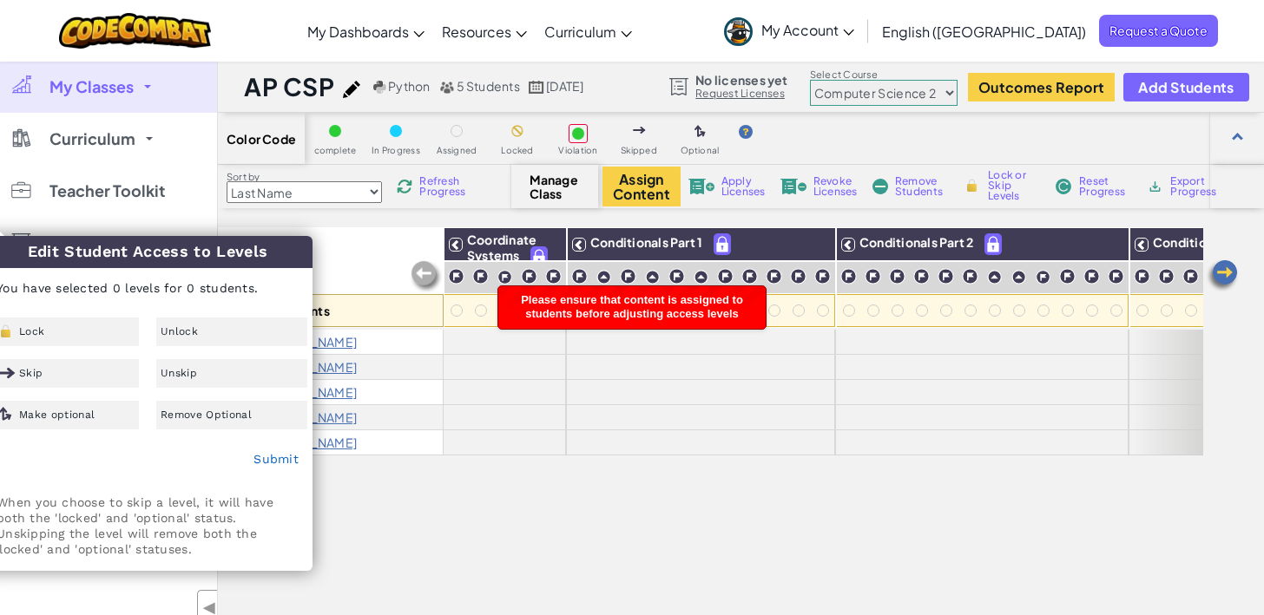
click at [548, 469] on div "All Students Coordinate Systems Conditionals Part 1 Conditionals Part 2 Conditi…" at bounding box center [710, 491] width 985 height 528
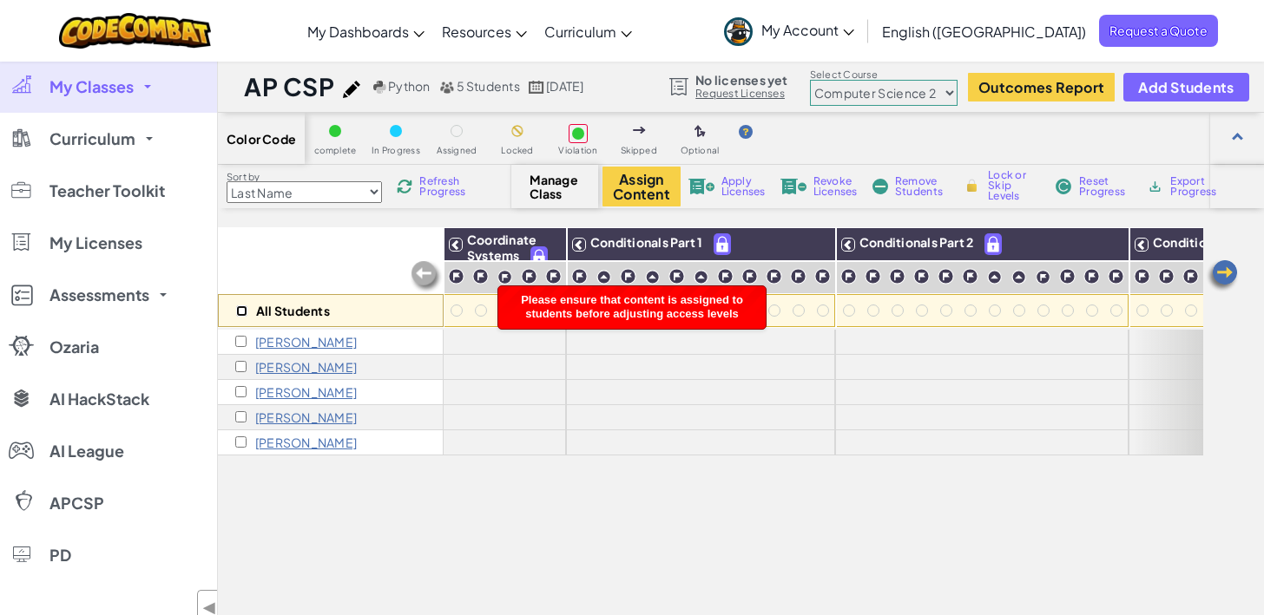
click at [237, 312] on input "checkbox" at bounding box center [241, 310] width 11 height 11
checkbox input "true"
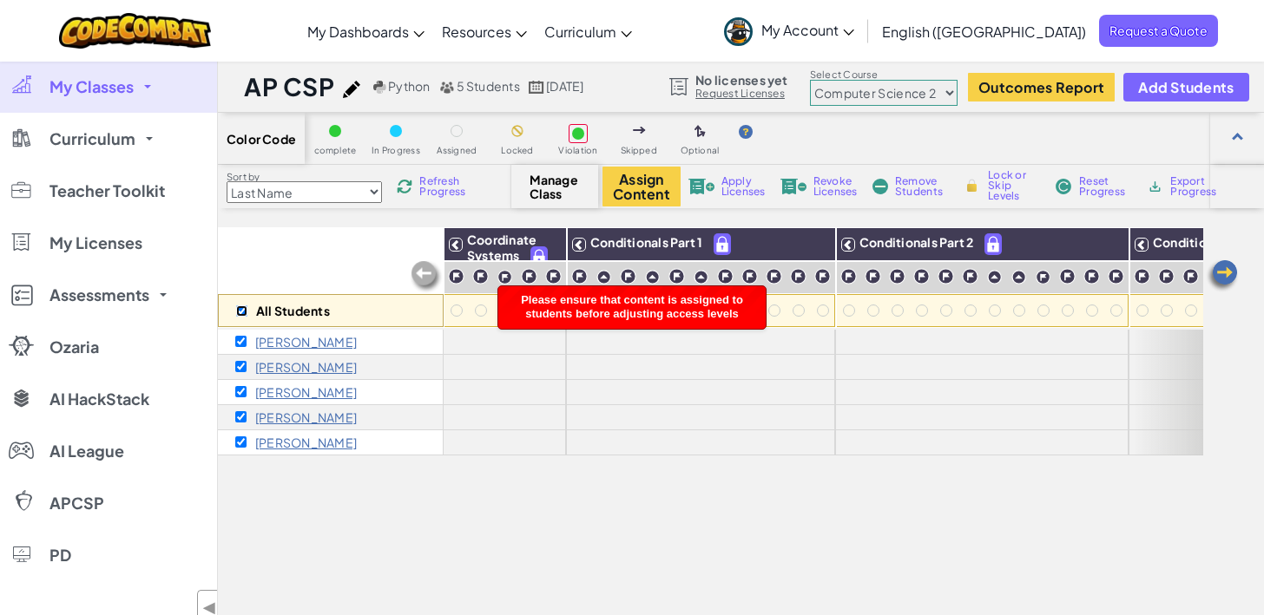
checkbox input "true"
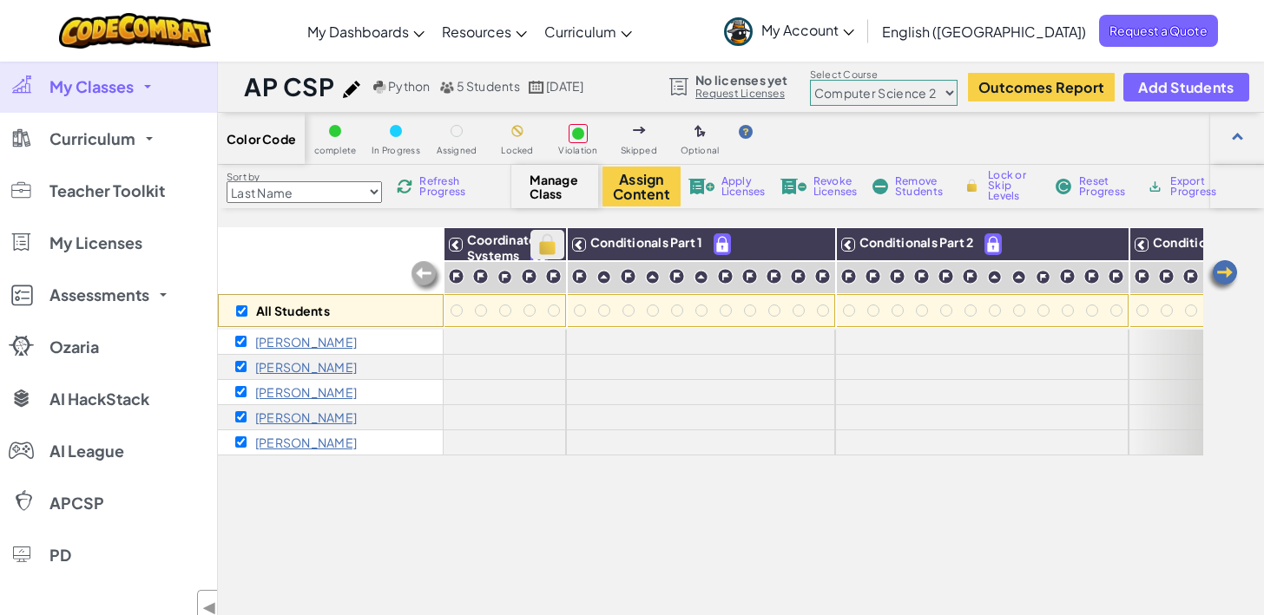
click at [553, 242] on img at bounding box center [547, 245] width 30 height 26
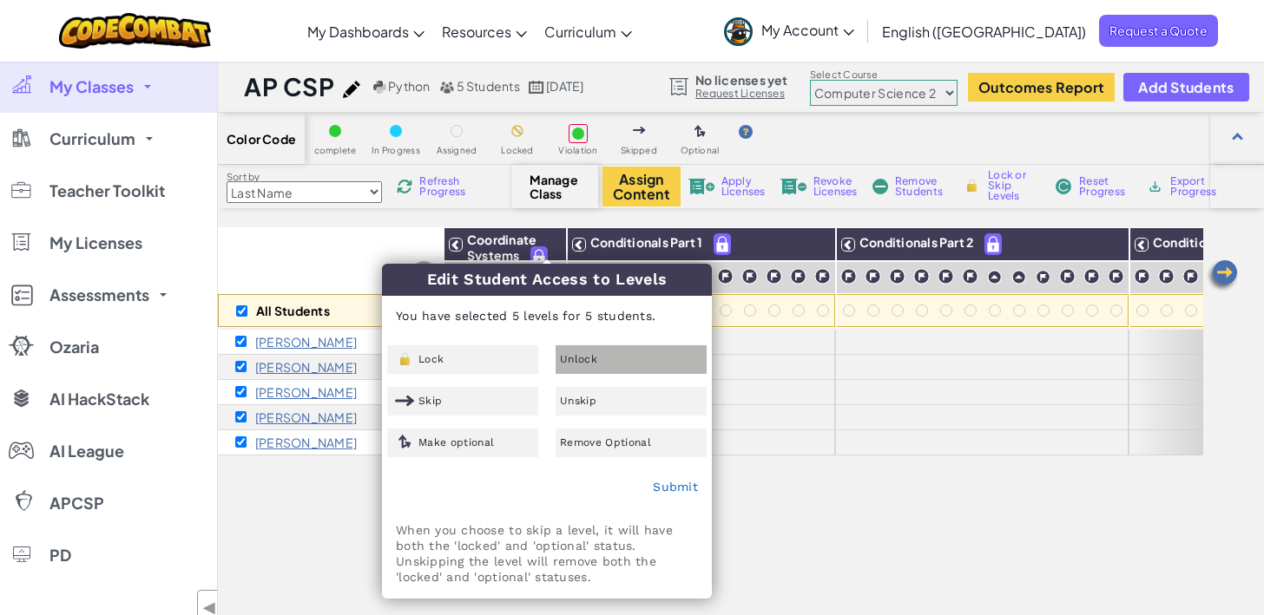
click at [584, 358] on span "Unlock" at bounding box center [578, 359] width 37 height 10
click at [689, 488] on link "Submit" at bounding box center [675, 487] width 45 height 14
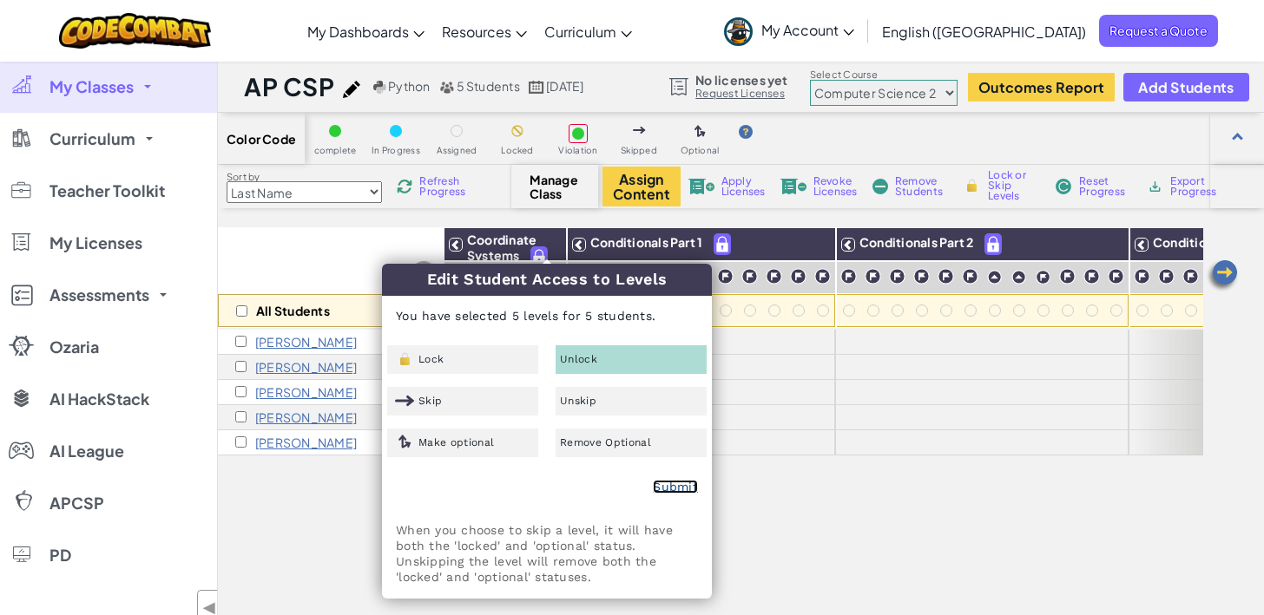
checkbox input "false"
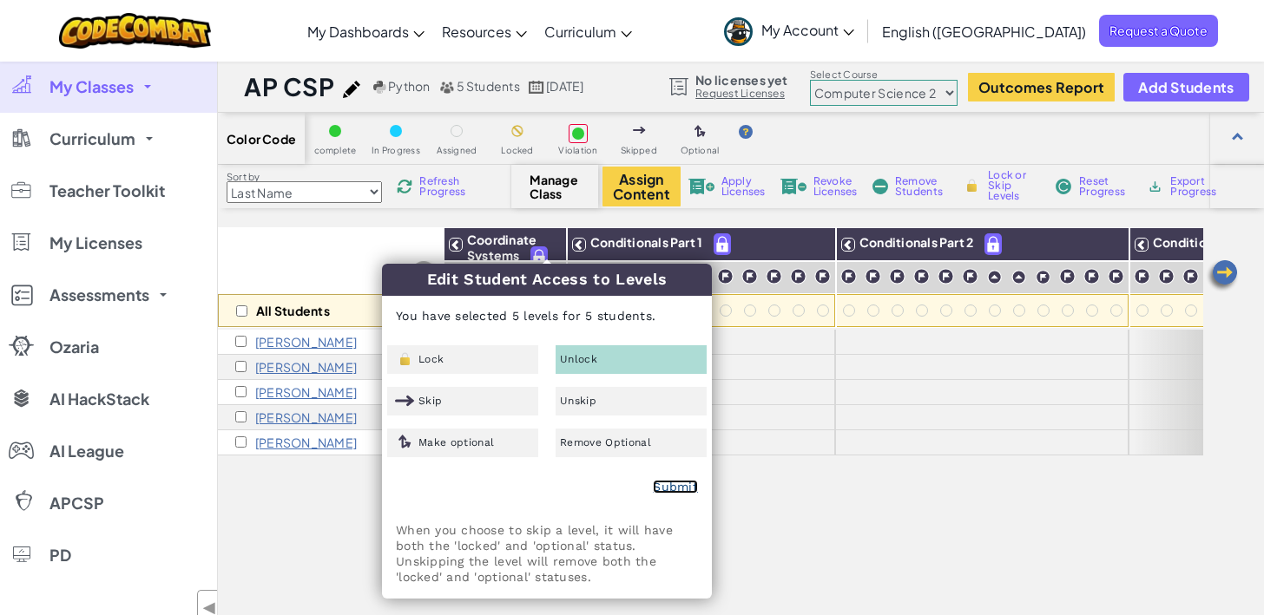
checkbox input "false"
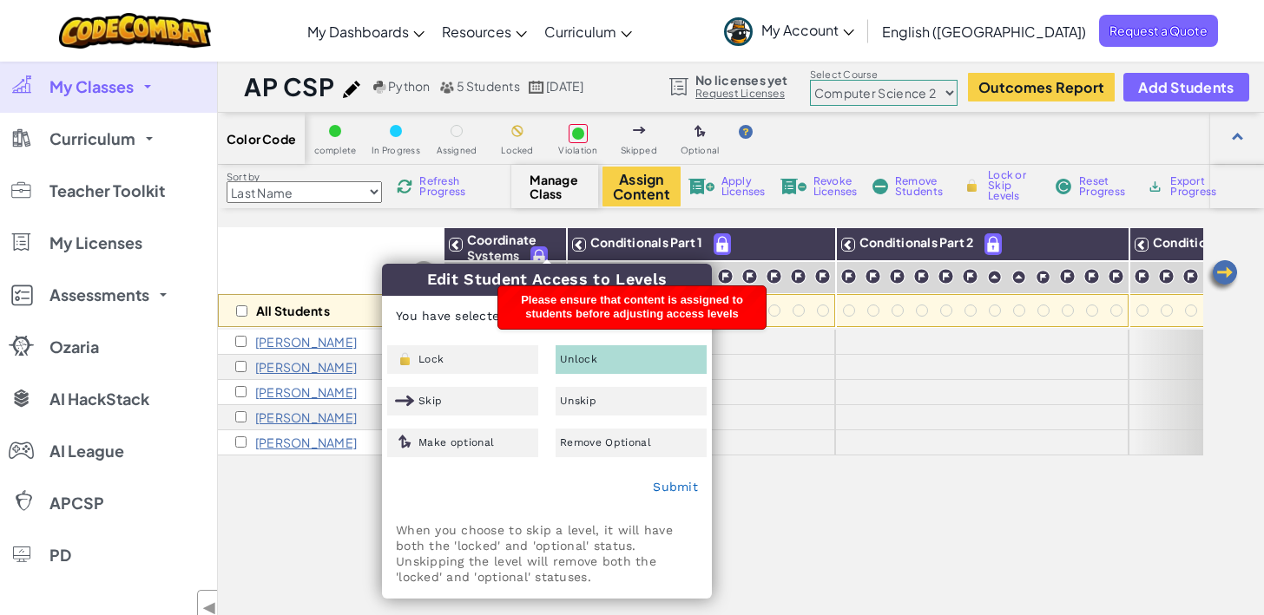
click at [801, 487] on div "All Students Coordinate Systems Conditionals Part 1 Conditionals Part 2 Conditi…" at bounding box center [710, 491] width 985 height 528
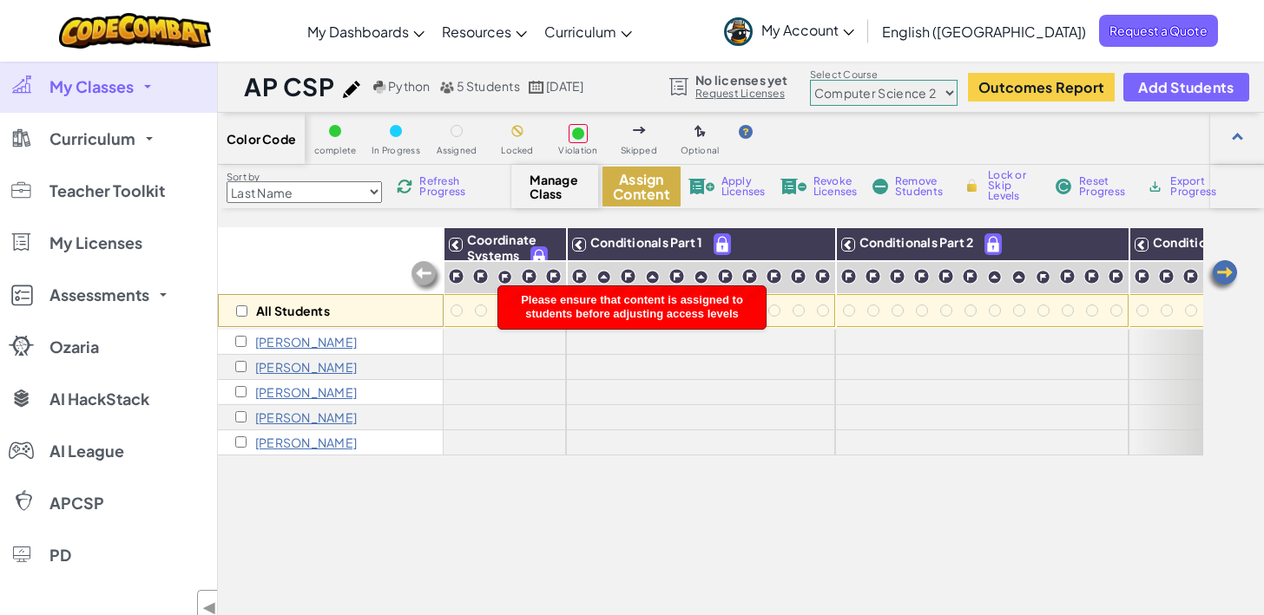
click at [645, 186] on button "Assign Content" at bounding box center [641, 187] width 78 height 40
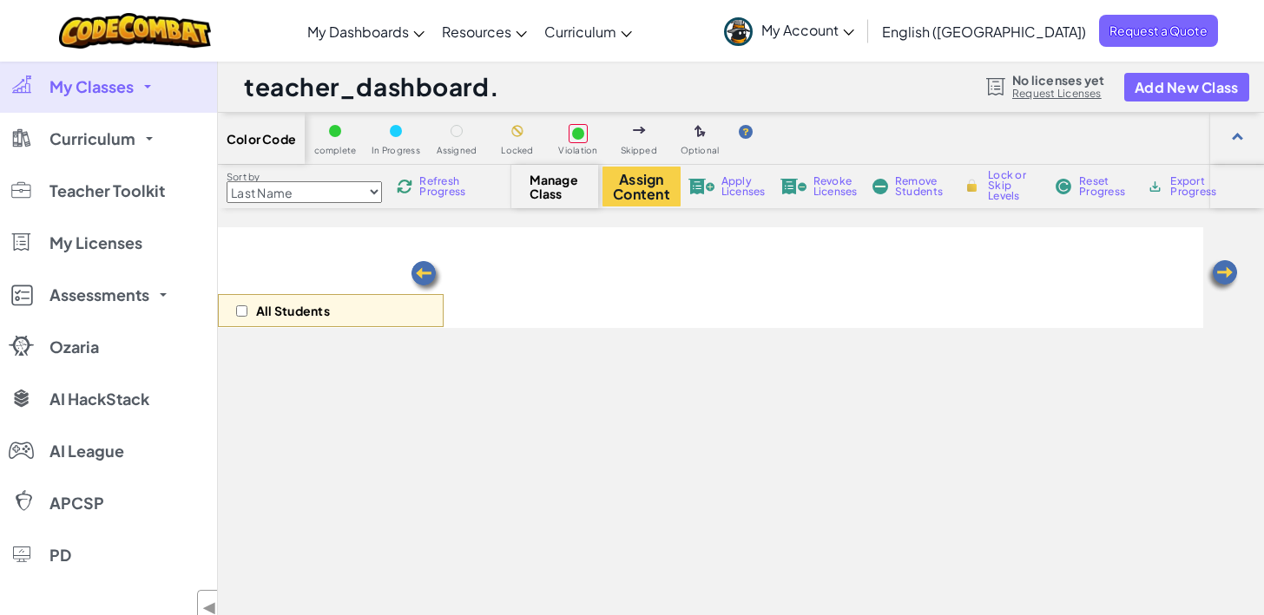
select select "5632661322961295f9428638"
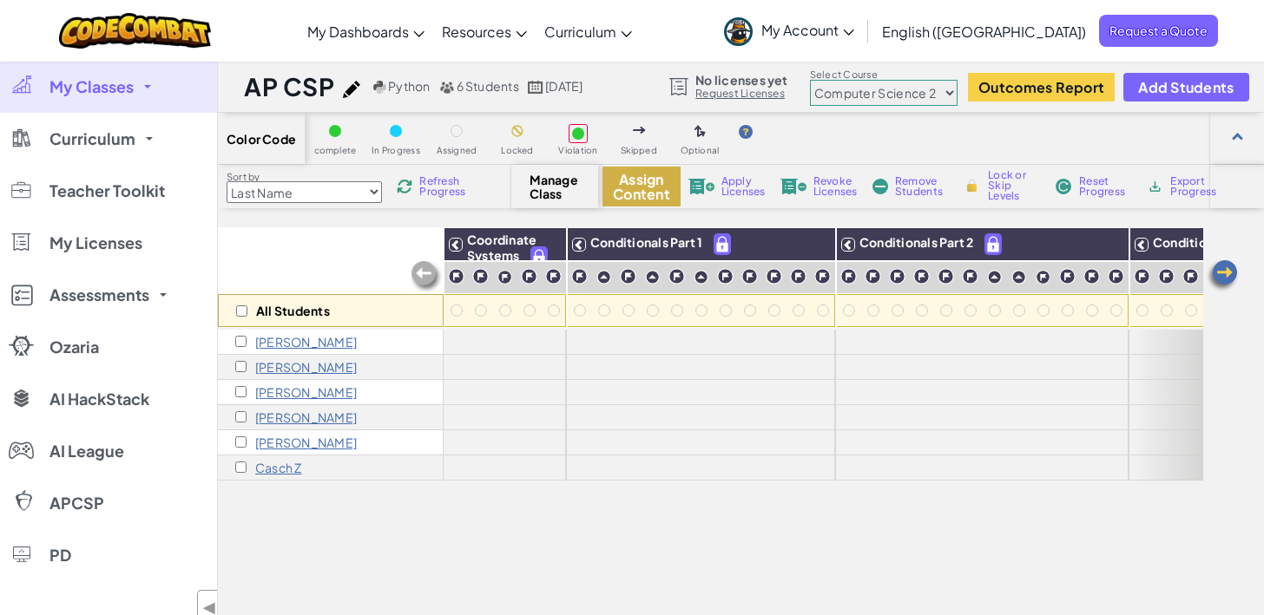
click at [625, 196] on button "Assign Content" at bounding box center [641, 187] width 78 height 40
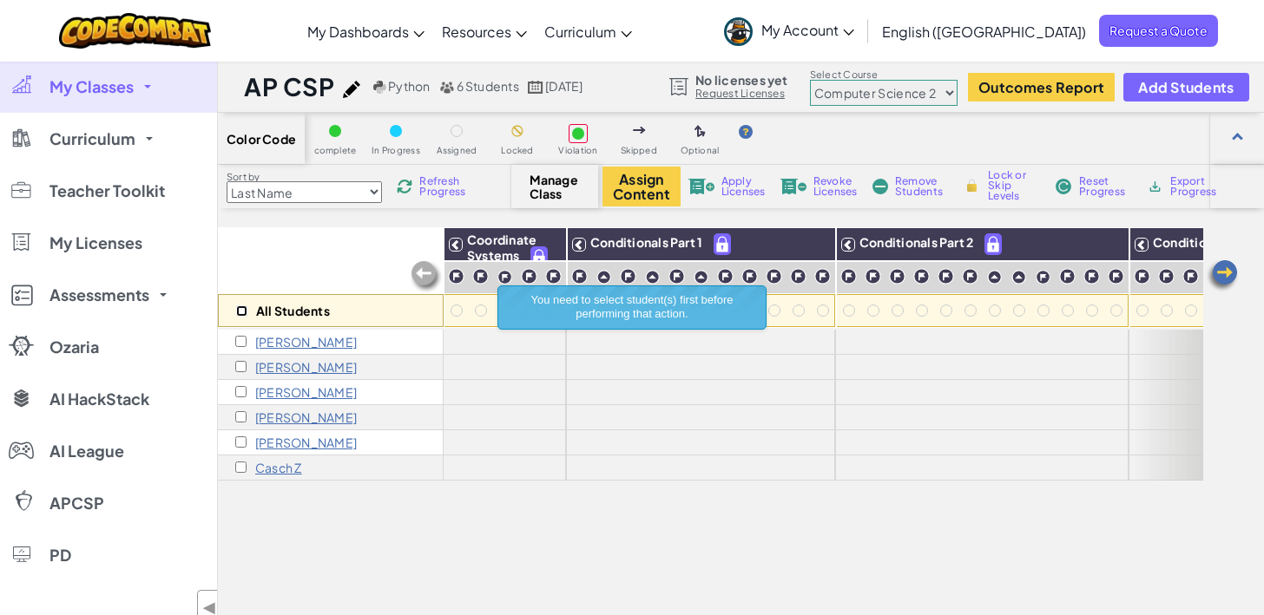
click at [243, 311] on input "checkbox" at bounding box center [241, 310] width 11 height 11
checkbox input "true"
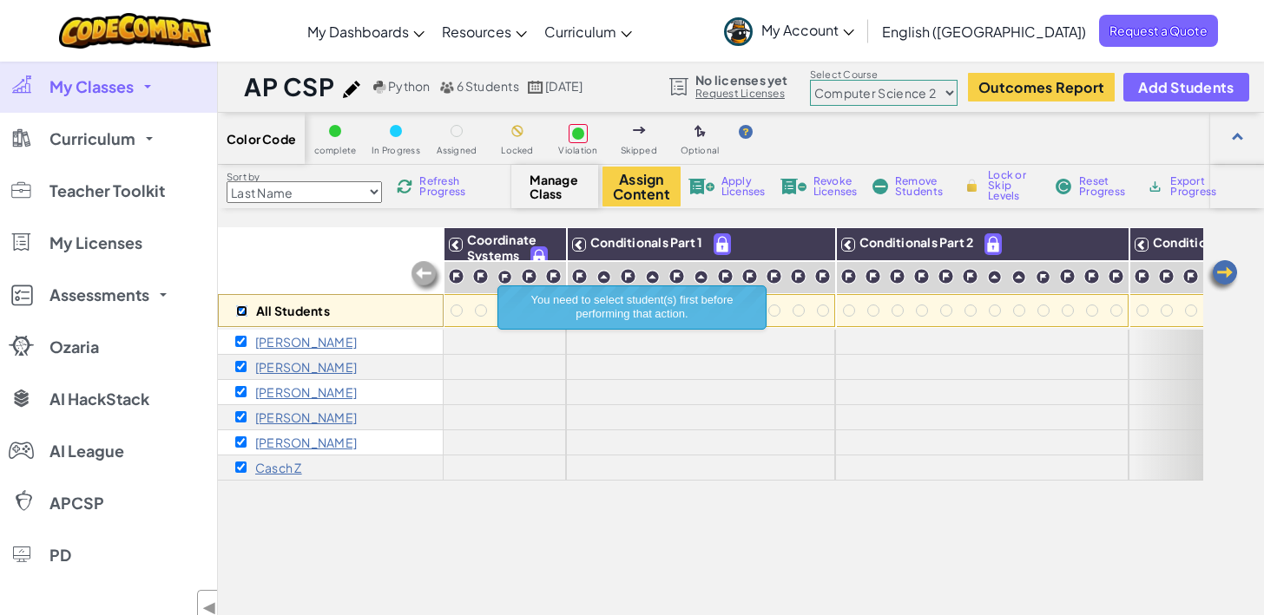
checkbox input "true"
click at [627, 194] on button "Assign Content" at bounding box center [641, 187] width 78 height 40
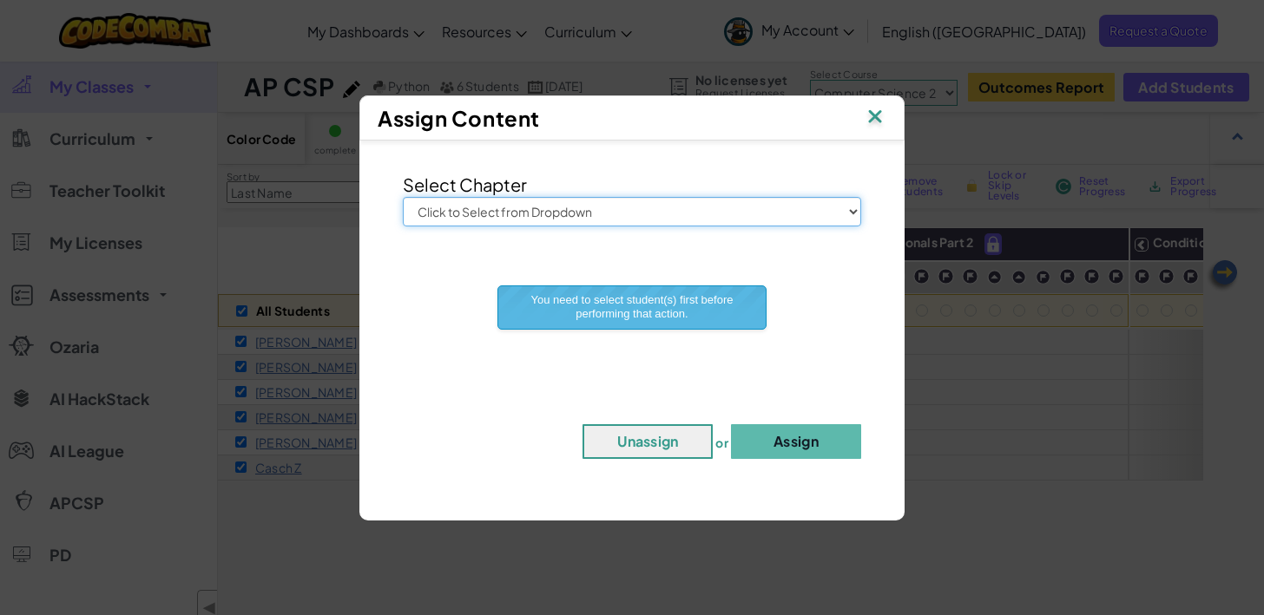
click at [647, 209] on select "Click to Select from Dropdown Junior Introduction to Computer Science Game Deve…" at bounding box center [632, 212] width 458 height 30
select select "Computer Science 2"
click at [403, 197] on select "Click to Select from Dropdown Junior Introduction to Computer Science Game Deve…" at bounding box center [632, 212] width 458 height 30
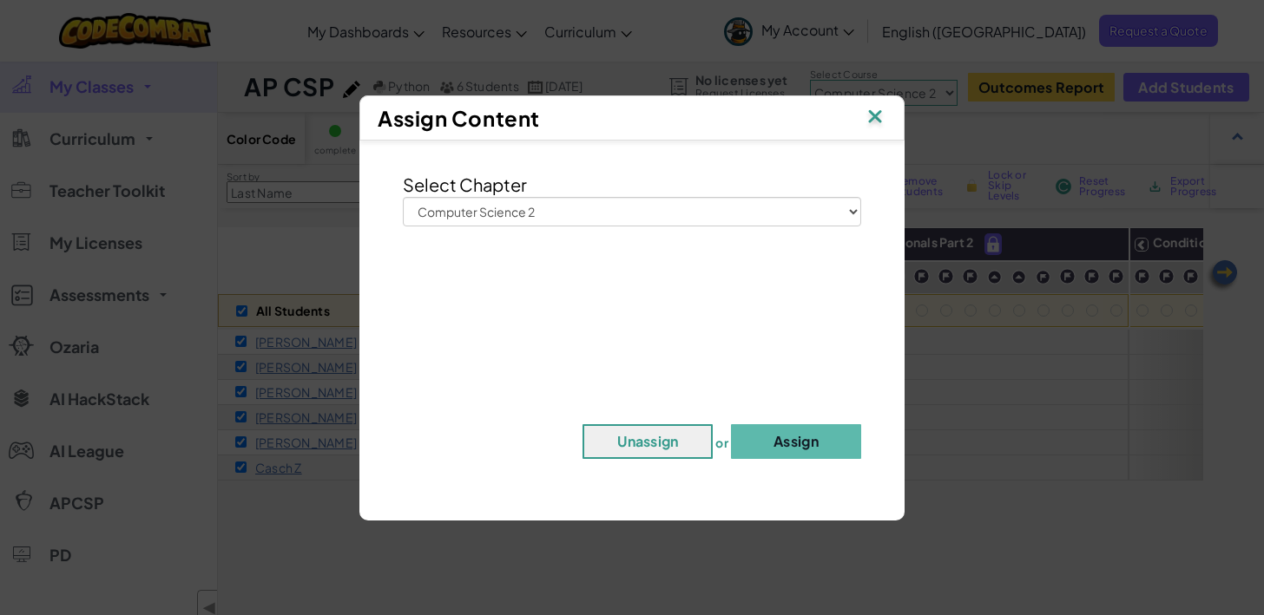
click at [878, 123] on img at bounding box center [874, 118] width 23 height 26
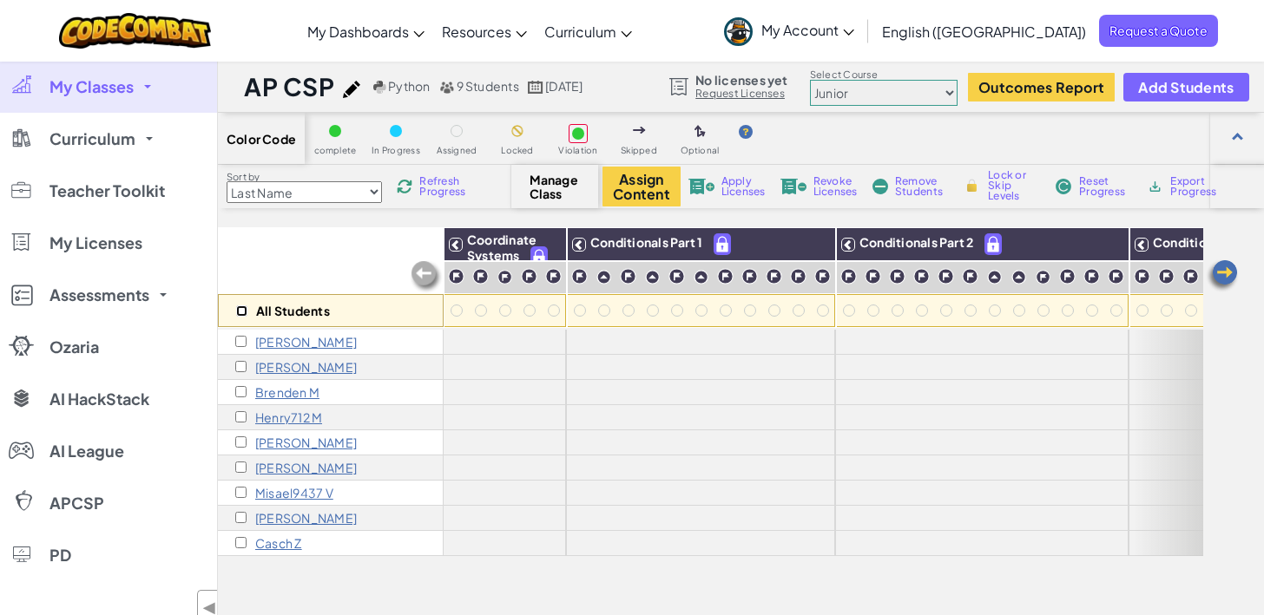
click at [246, 312] on input "checkbox" at bounding box center [241, 310] width 11 height 11
checkbox input "true"
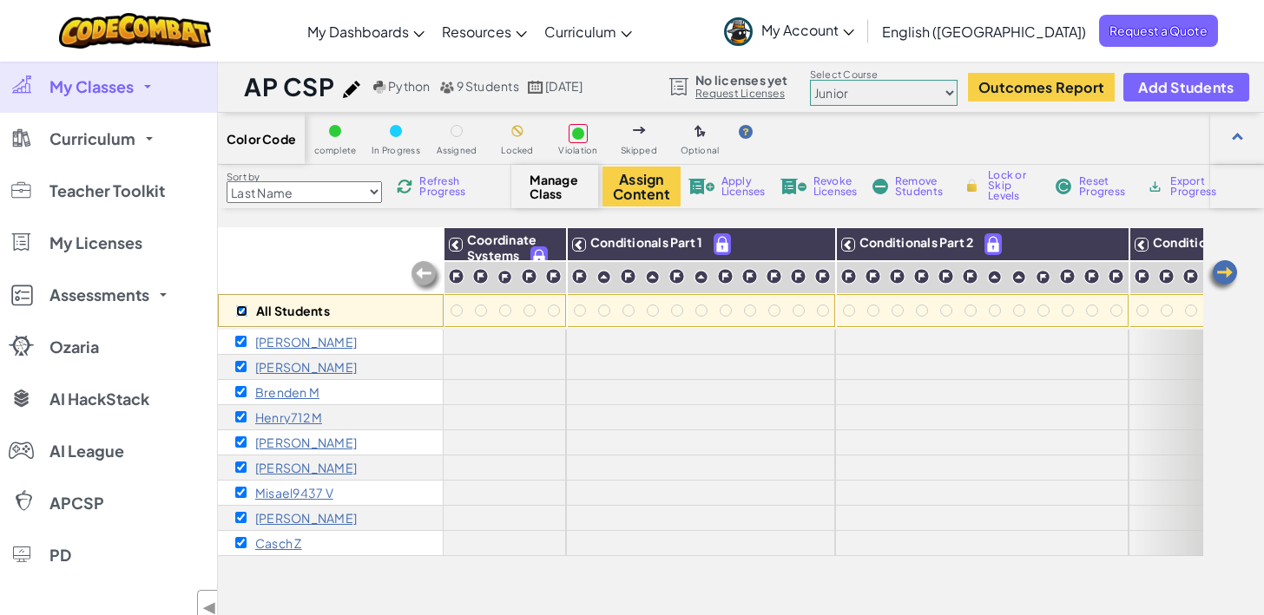
checkbox input "true"
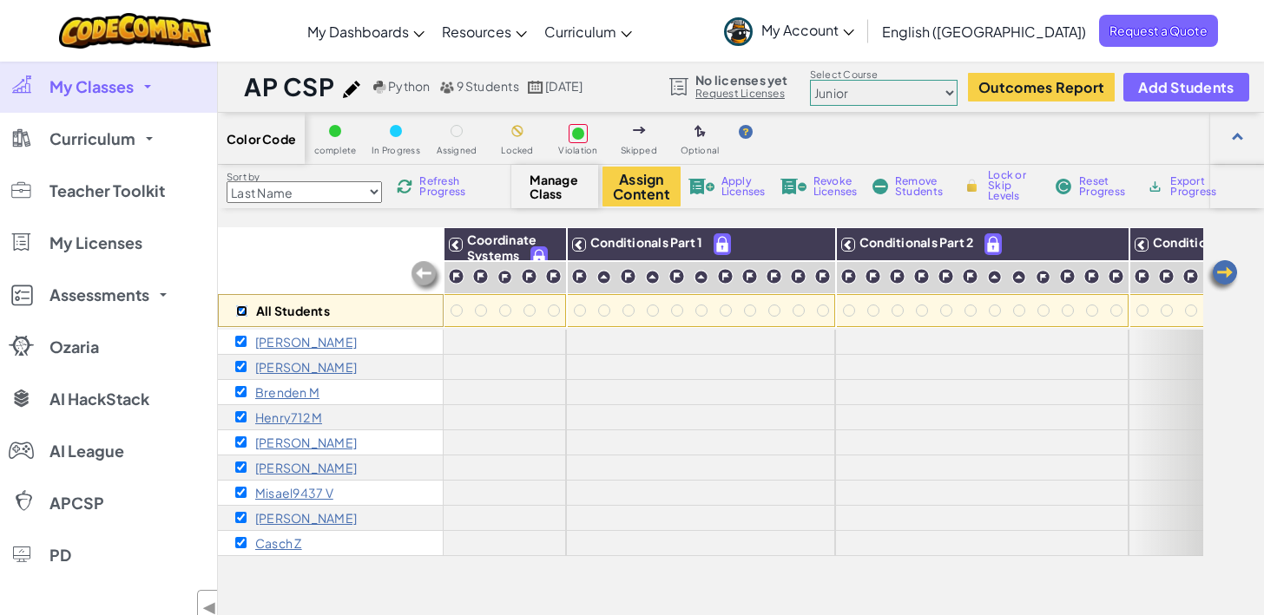
checkbox input "true"
click at [644, 191] on button "Assign Content" at bounding box center [641, 187] width 78 height 40
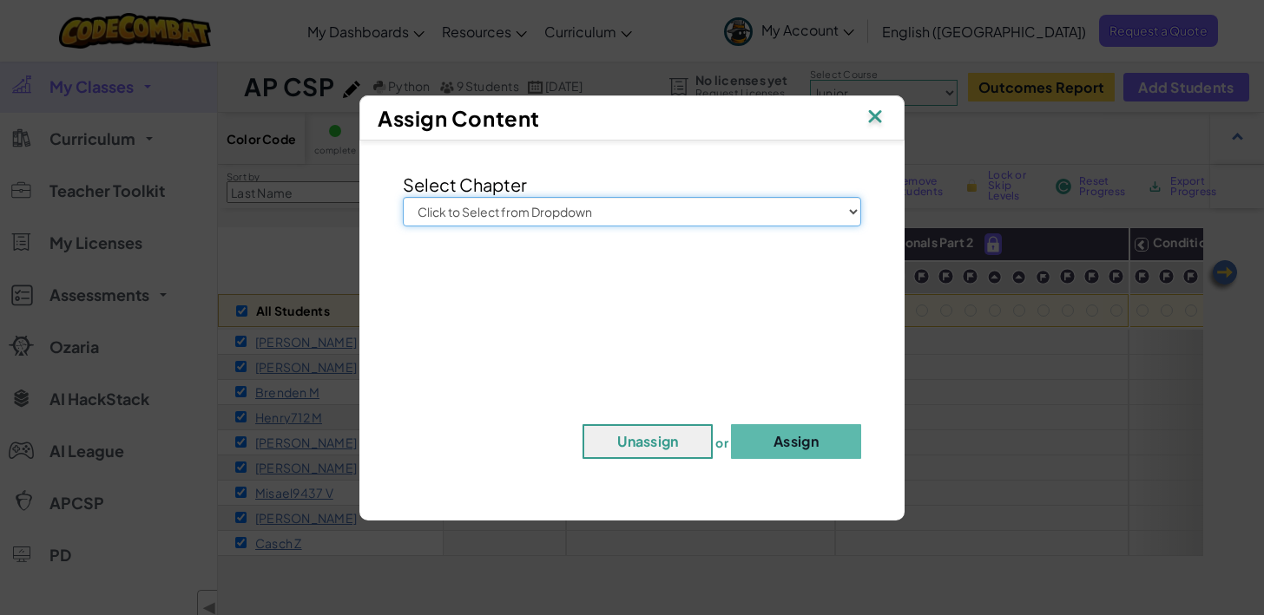
click at [660, 220] on select "Click to Select from Dropdown Junior Introduction to Computer Science Game Deve…" at bounding box center [632, 212] width 458 height 30
select select "Web Development 1"
click at [403, 197] on select "Click to Select from Dropdown Junior Introduction to Computer Science Game Deve…" at bounding box center [632, 212] width 458 height 30
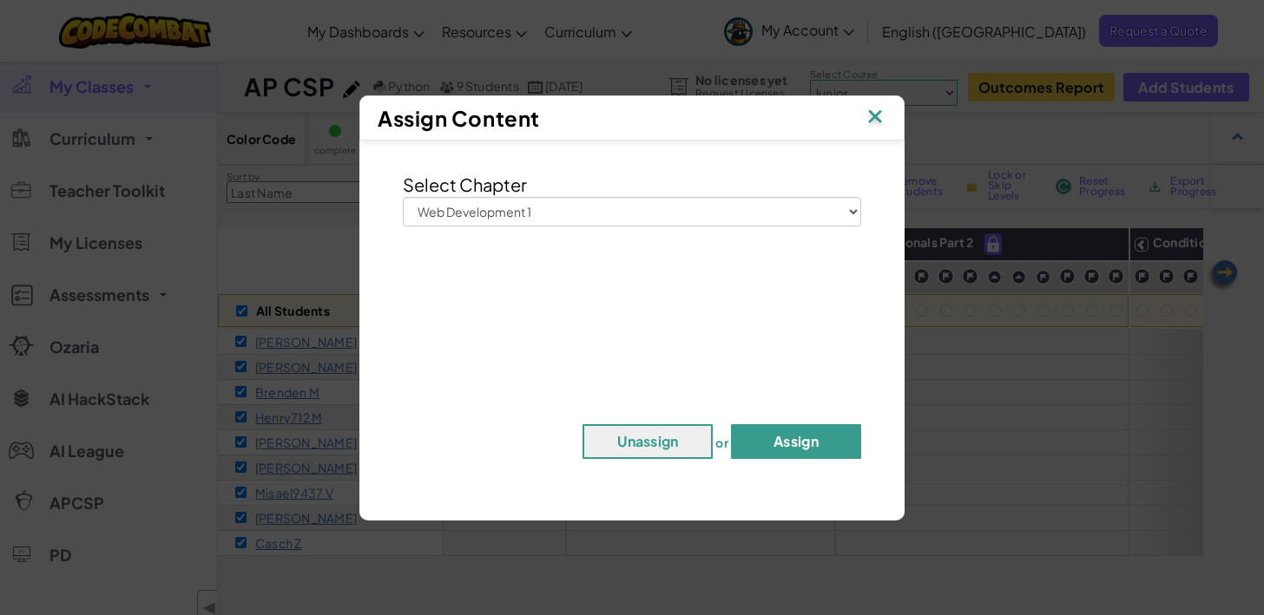
click at [802, 435] on button "Assign" at bounding box center [796, 441] width 130 height 35
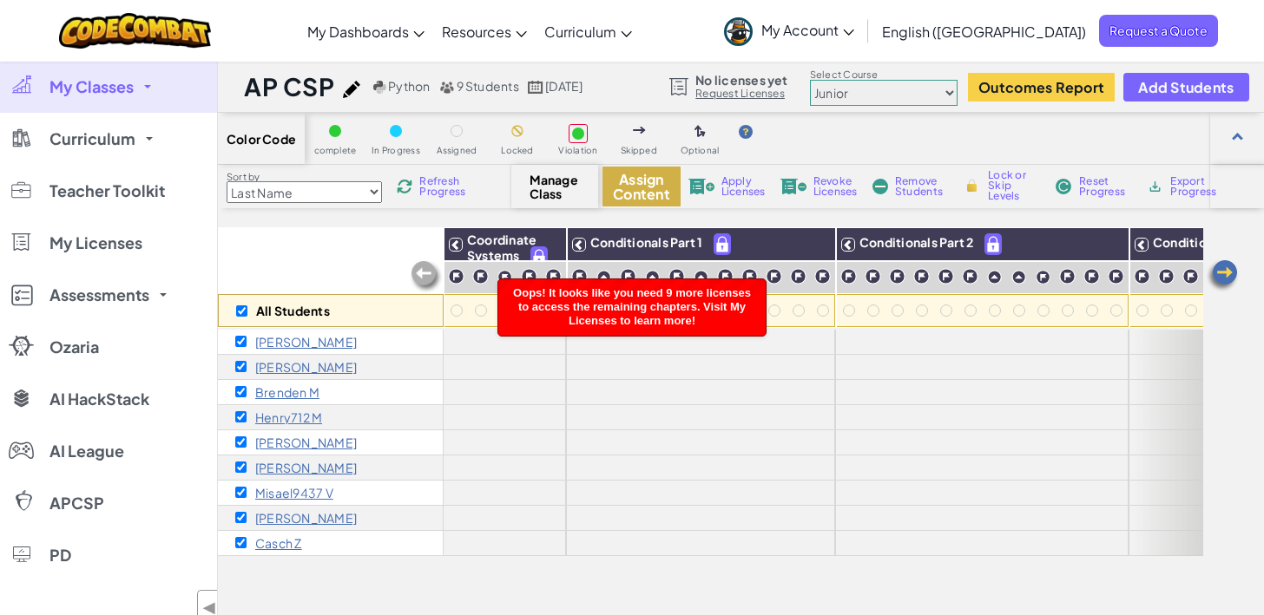
click at [624, 194] on button "Assign Content" at bounding box center [641, 187] width 78 height 40
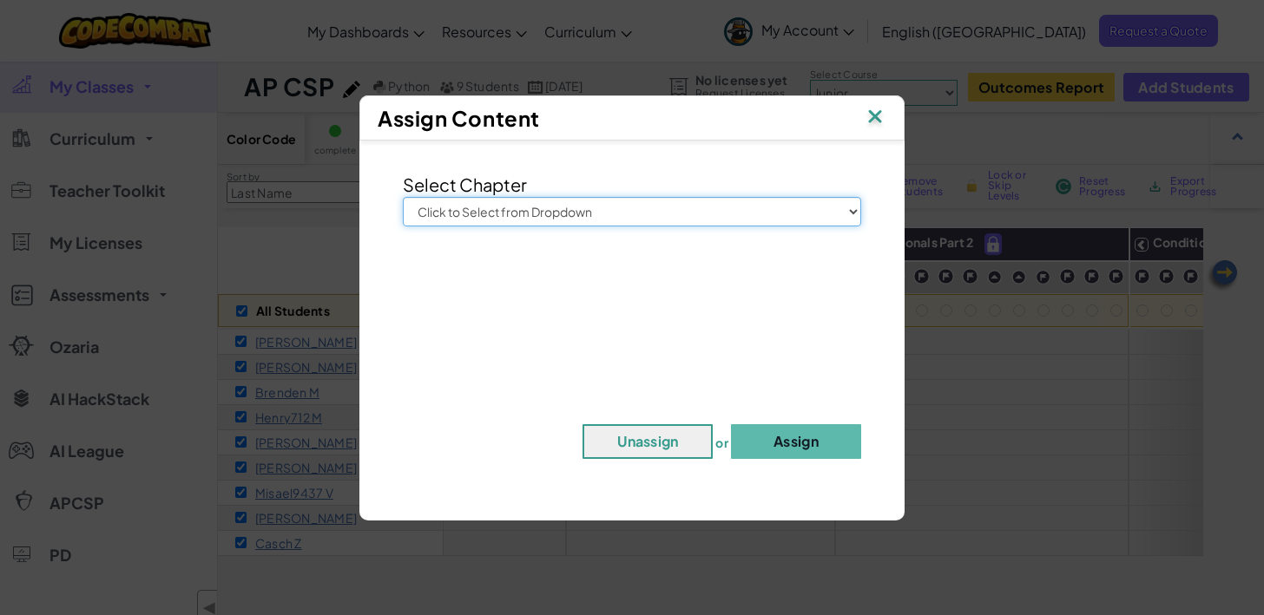
click at [738, 205] on select "Click to Select from Dropdown Junior Introduction to Computer Science Game Deve…" at bounding box center [632, 212] width 458 height 30
select select "Computer Science 2"
click at [403, 197] on select "Click to Select from Dropdown Junior Introduction to Computer Science Game Deve…" at bounding box center [632, 212] width 458 height 30
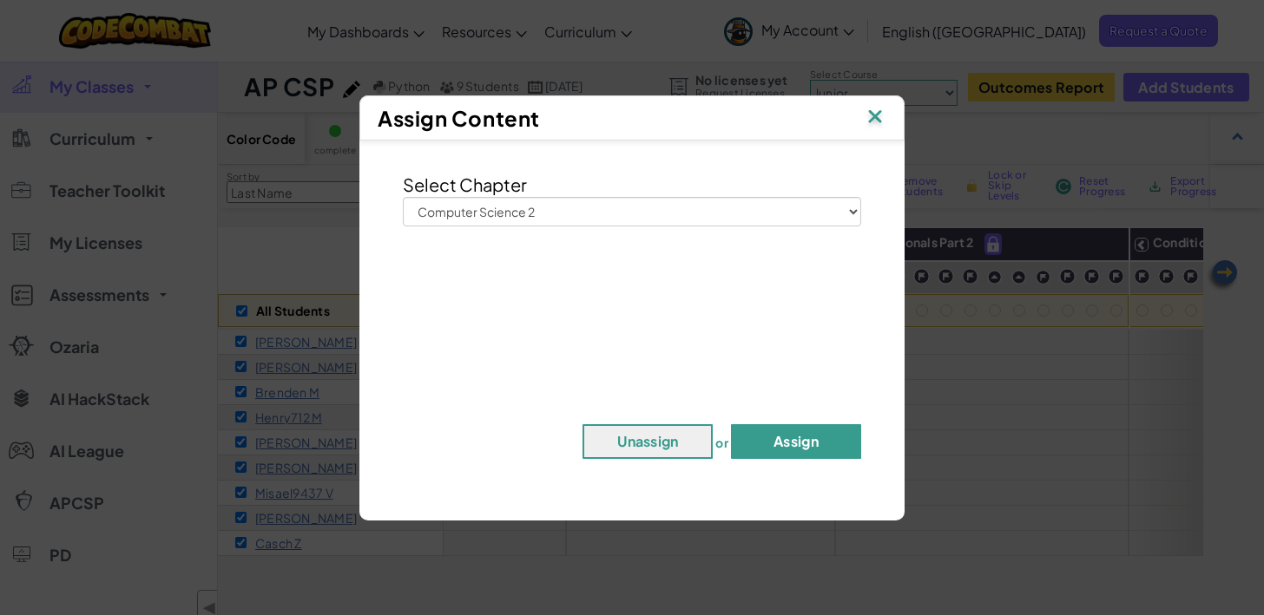
click at [798, 436] on button "Assign" at bounding box center [796, 441] width 130 height 35
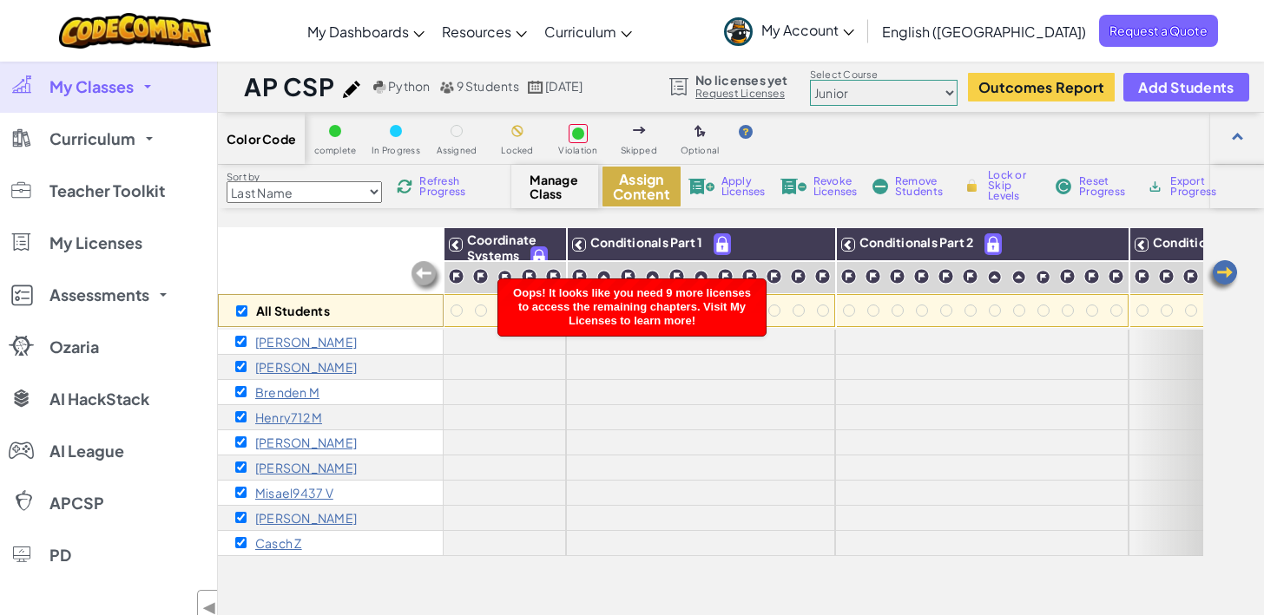
click at [633, 187] on button "Assign Content" at bounding box center [641, 187] width 78 height 40
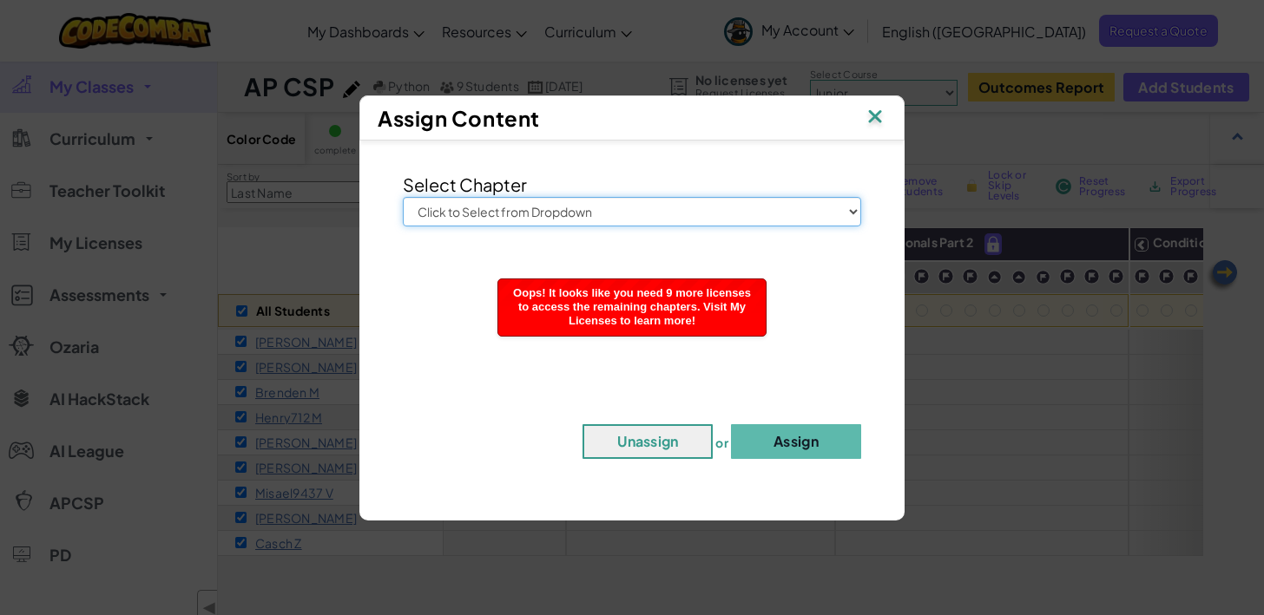
click at [640, 220] on select "Click to Select from Dropdown Junior Introduction to Computer Science Game Deve…" at bounding box center [632, 212] width 458 height 30
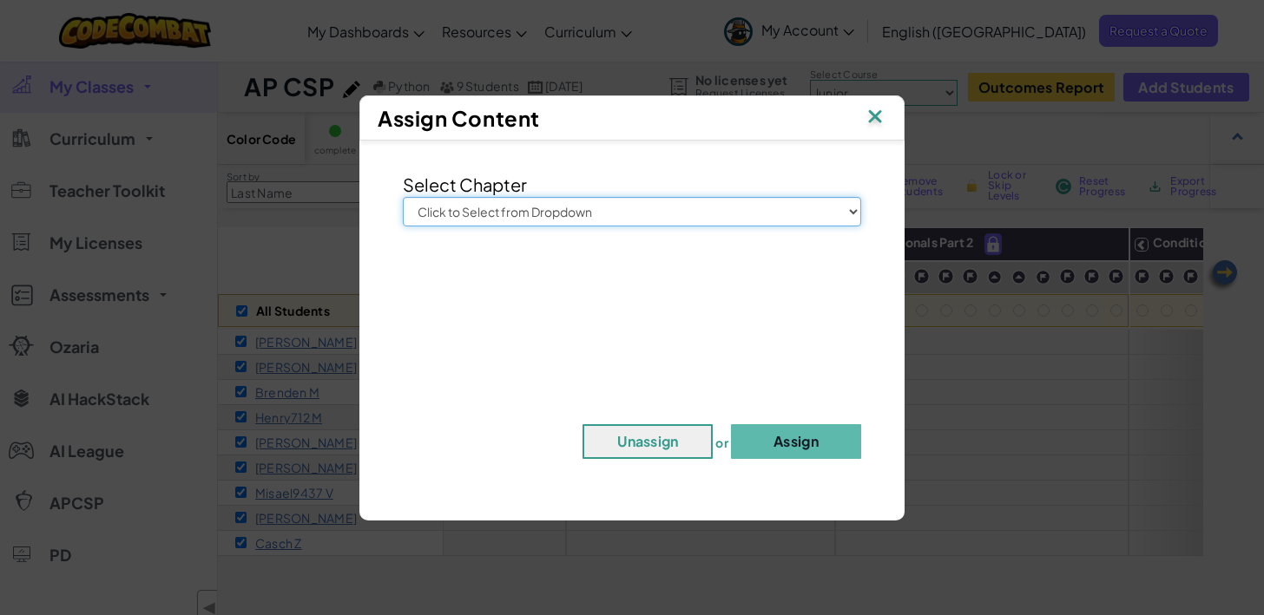
select select "AI HackStack"
click at [403, 197] on select "Click to Select from Dropdown Junior Introduction to Computer Science Game Deve…" at bounding box center [632, 212] width 458 height 30
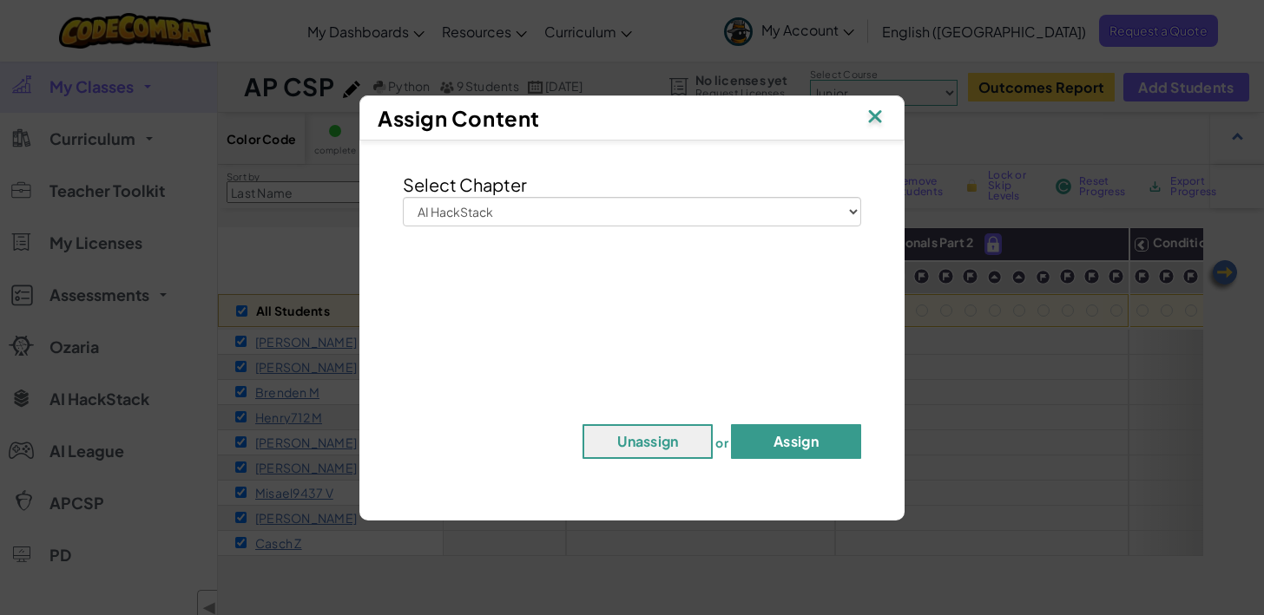
click at [796, 446] on button "Assign" at bounding box center [796, 441] width 130 height 35
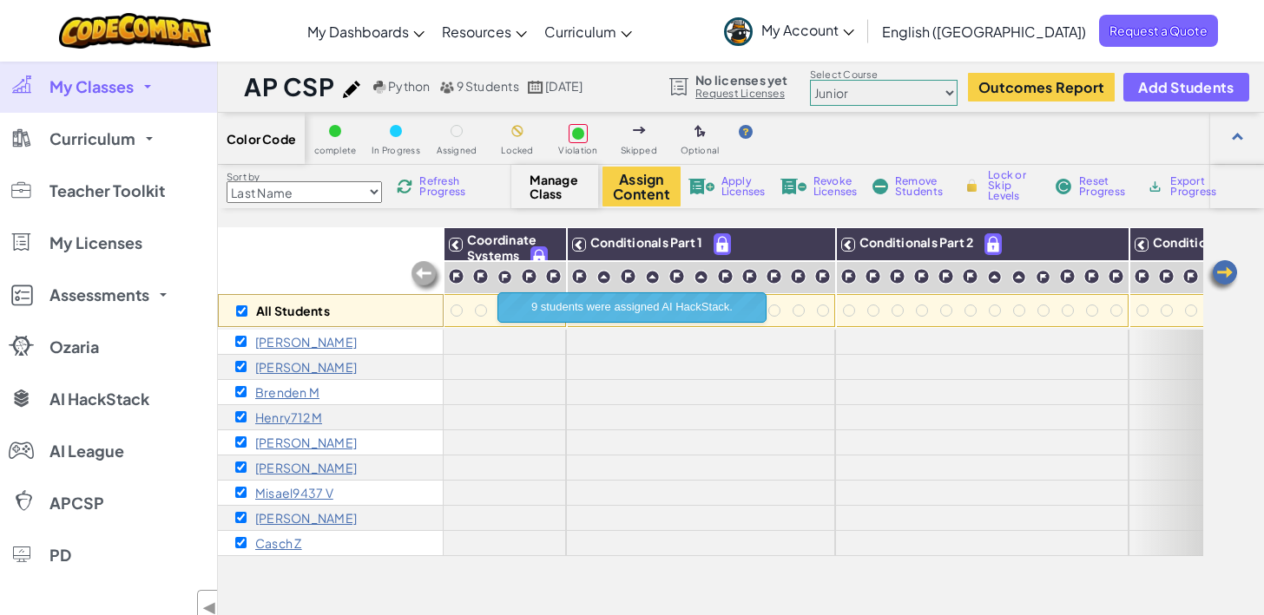
click at [351, 249] on div "All Students" at bounding box center [331, 277] width 226 height 101
